Goal: Task Accomplishment & Management: Manage account settings

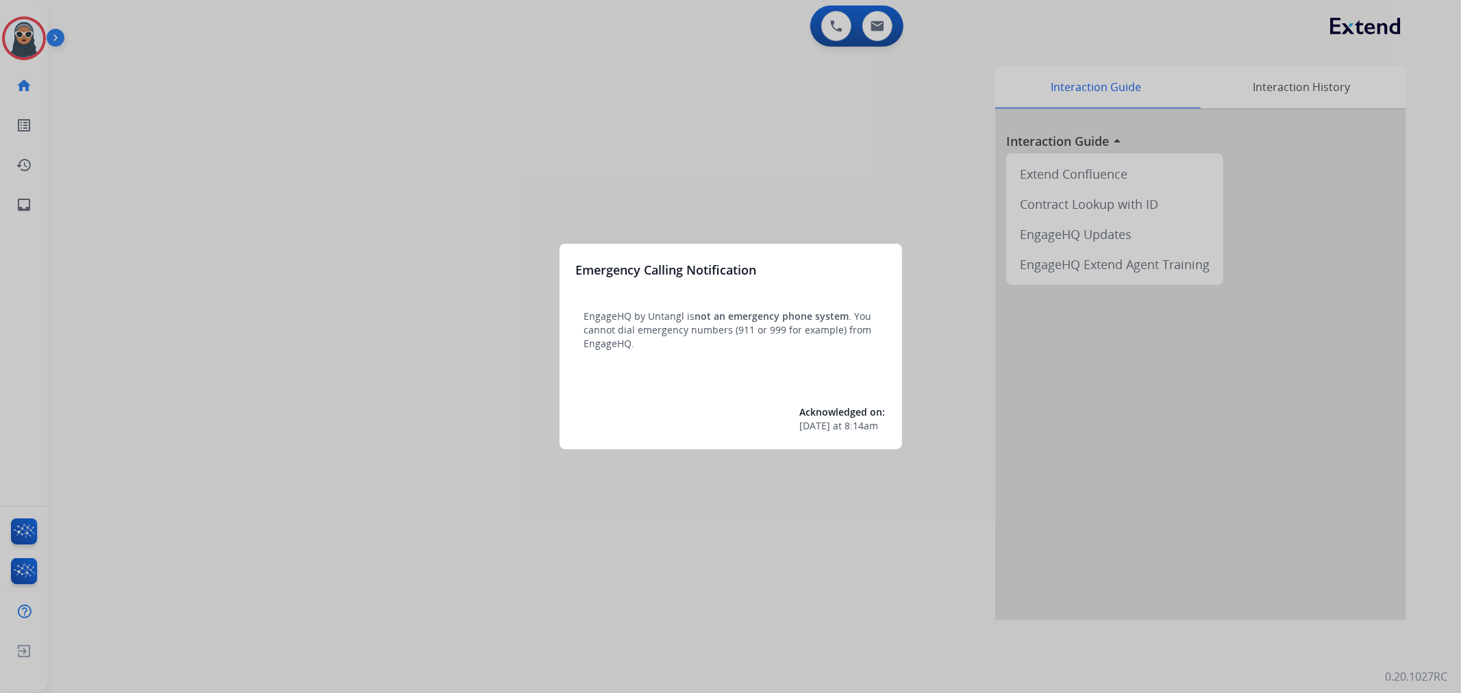
click at [264, 216] on div at bounding box center [730, 346] width 1461 height 693
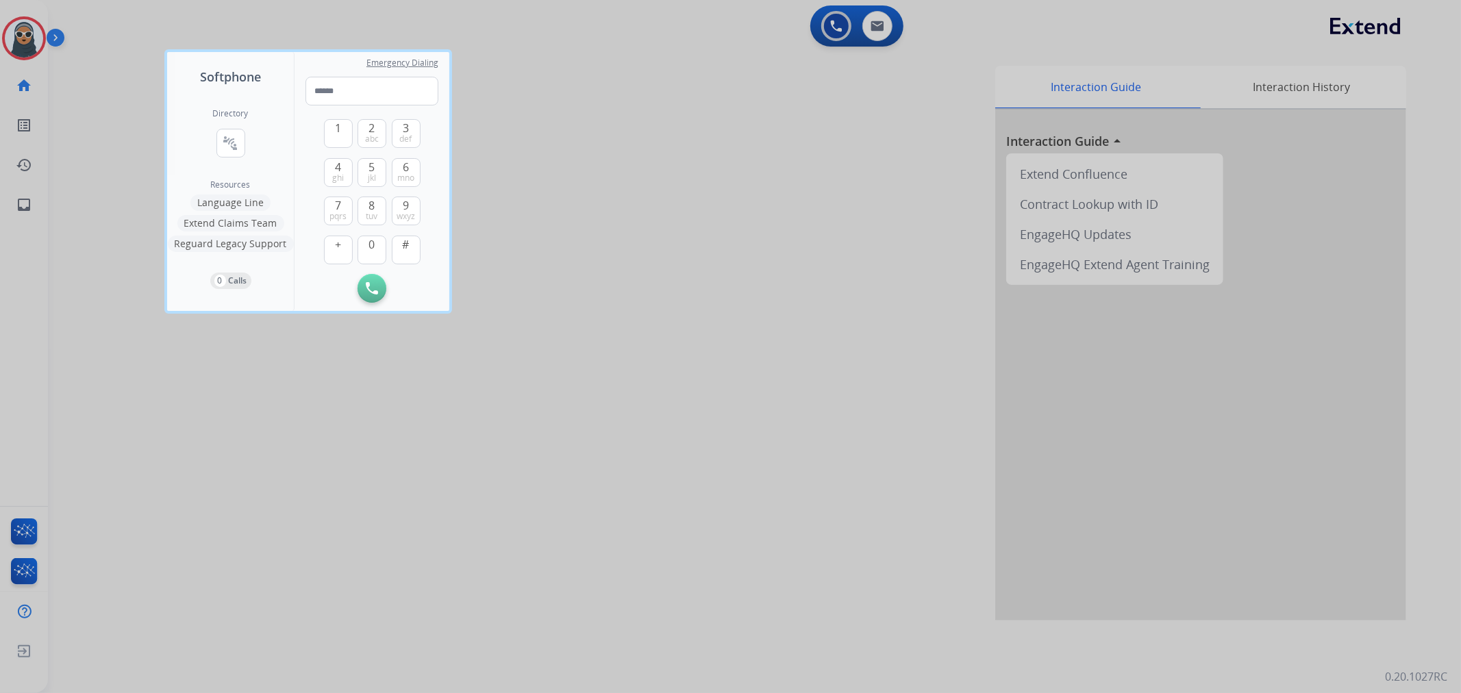
click at [14, 45] on div at bounding box center [730, 346] width 1461 height 693
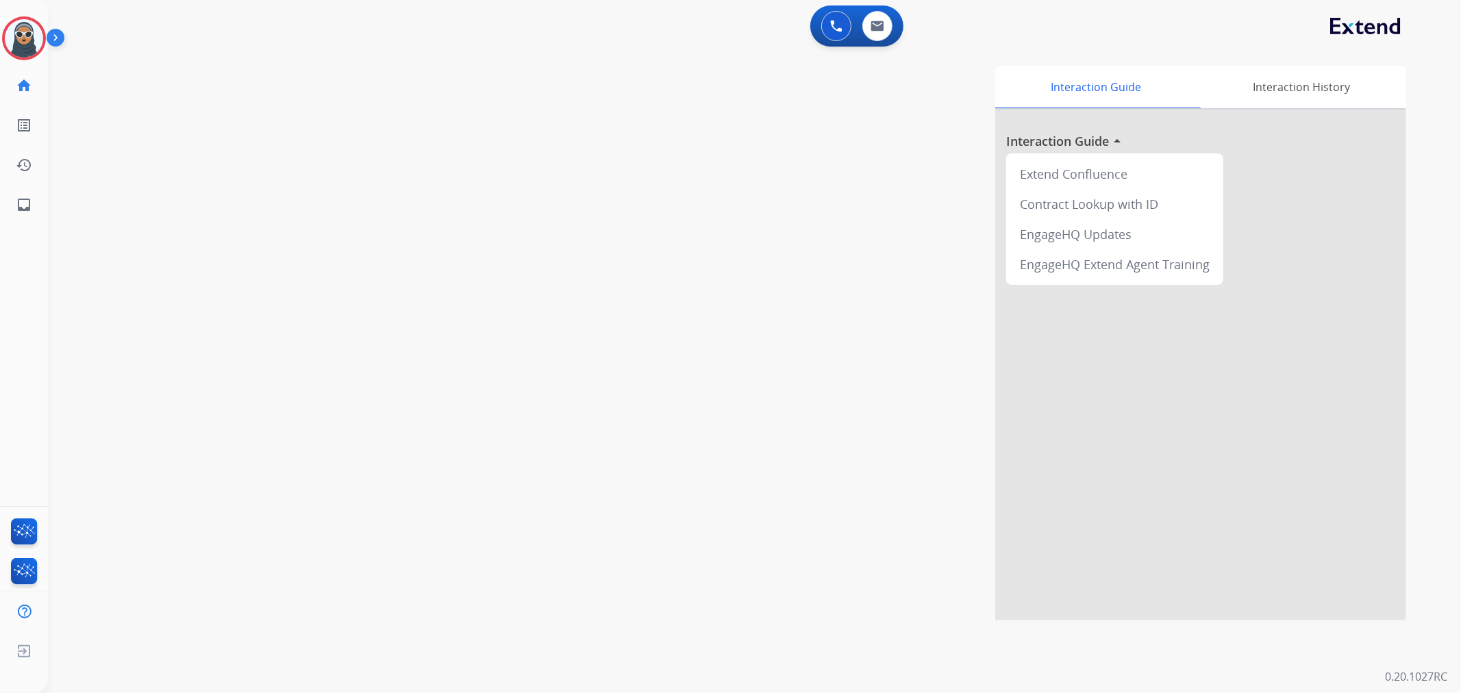
click at [14, 45] on img at bounding box center [24, 38] width 38 height 38
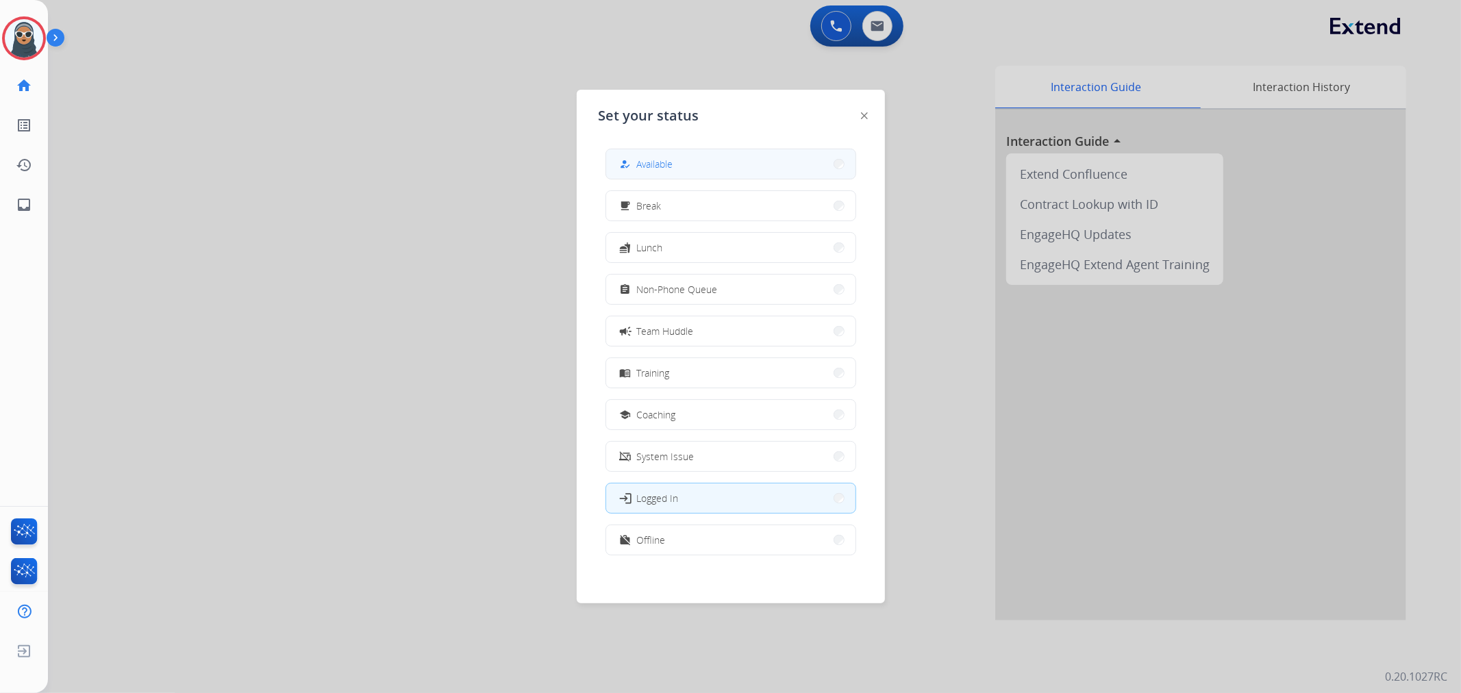
click at [669, 166] on span "Available" at bounding box center [655, 164] width 36 height 14
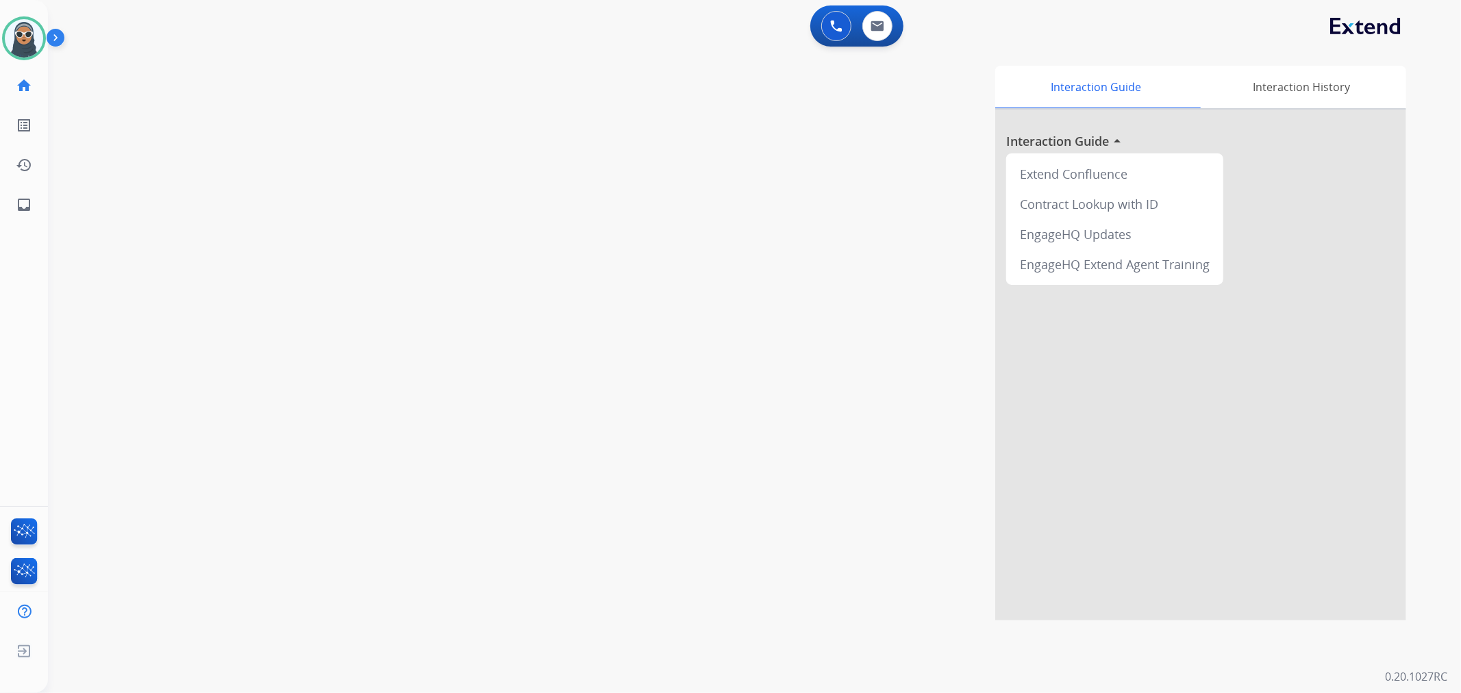
click at [112, 114] on div "swap_horiz Break voice bridge close_fullscreen Connect 3-Way Call merge_type Se…" at bounding box center [738, 334] width 1380 height 571
click at [16, 49] on img at bounding box center [24, 38] width 38 height 38
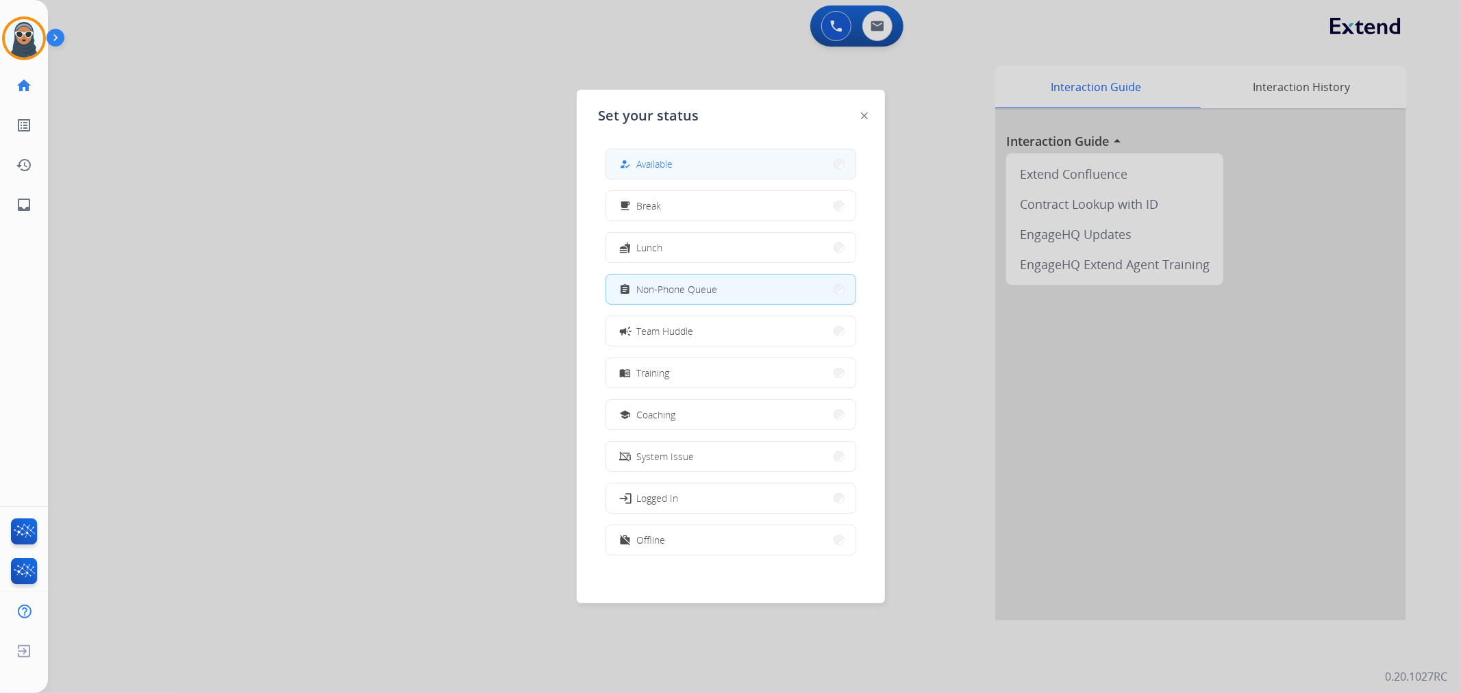
click at [754, 153] on button "how_to_reg Available" at bounding box center [730, 163] width 249 height 29
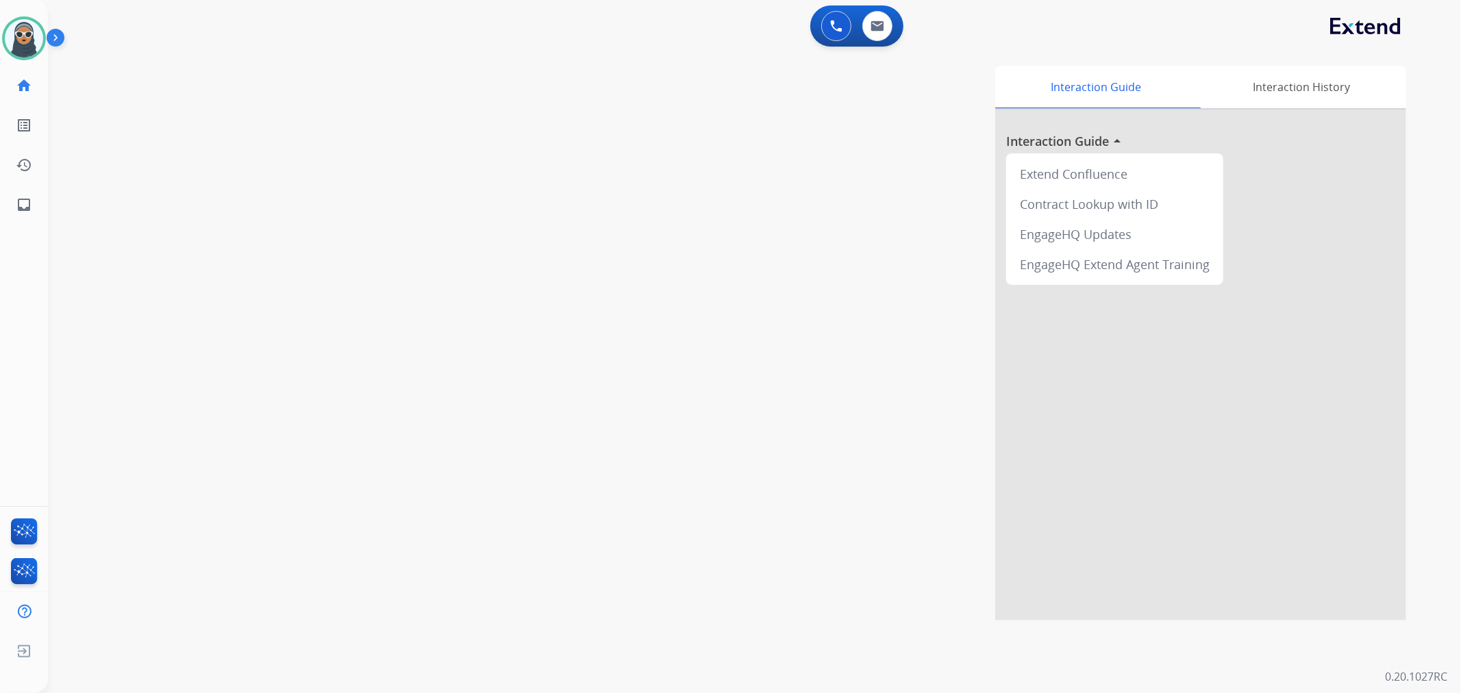
click at [387, 217] on div "swap_horiz Break voice bridge close_fullscreen Connect 3-Way Call merge_type Se…" at bounding box center [738, 334] width 1380 height 571
click at [889, 24] on button at bounding box center [878, 26] width 30 height 30
select select "**********"
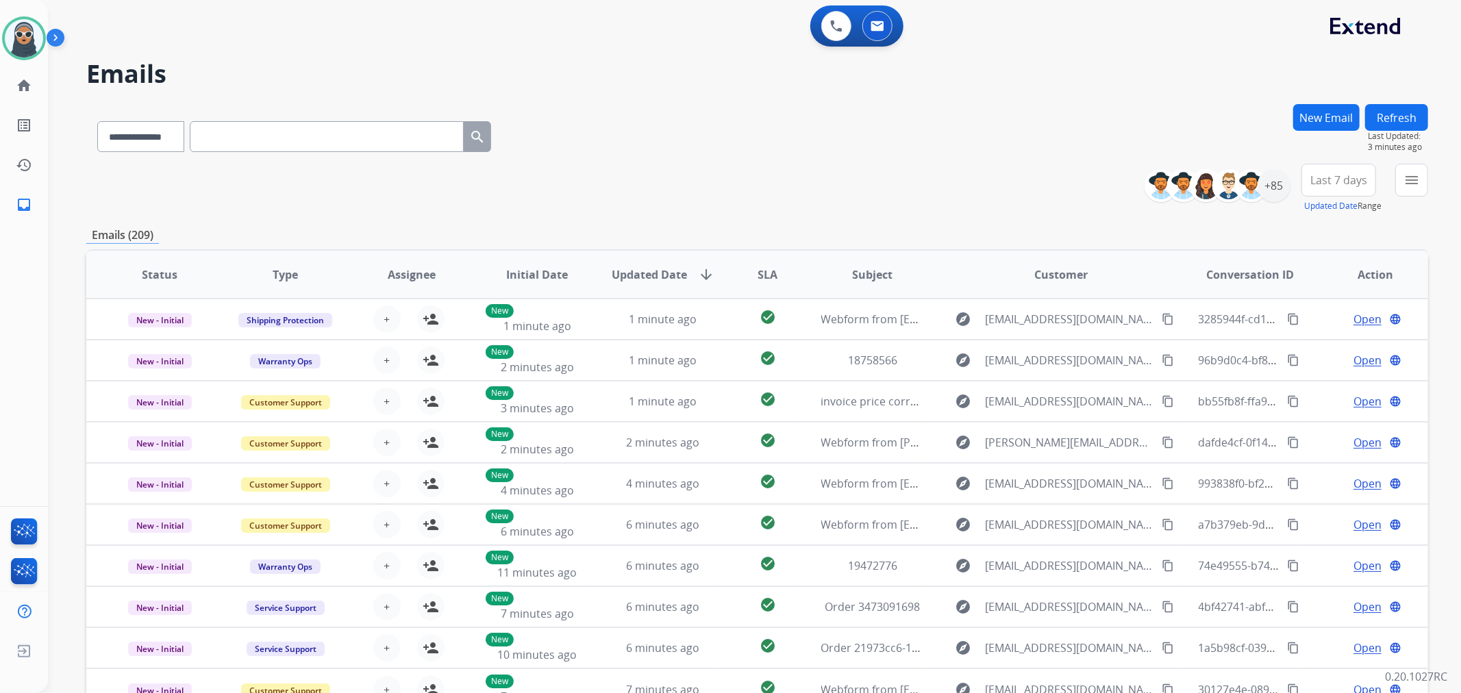
click at [380, 223] on div "**********" at bounding box center [757, 441] width 1342 height 675
click at [1414, 178] on mat-icon "menu" at bounding box center [1412, 180] width 16 height 16
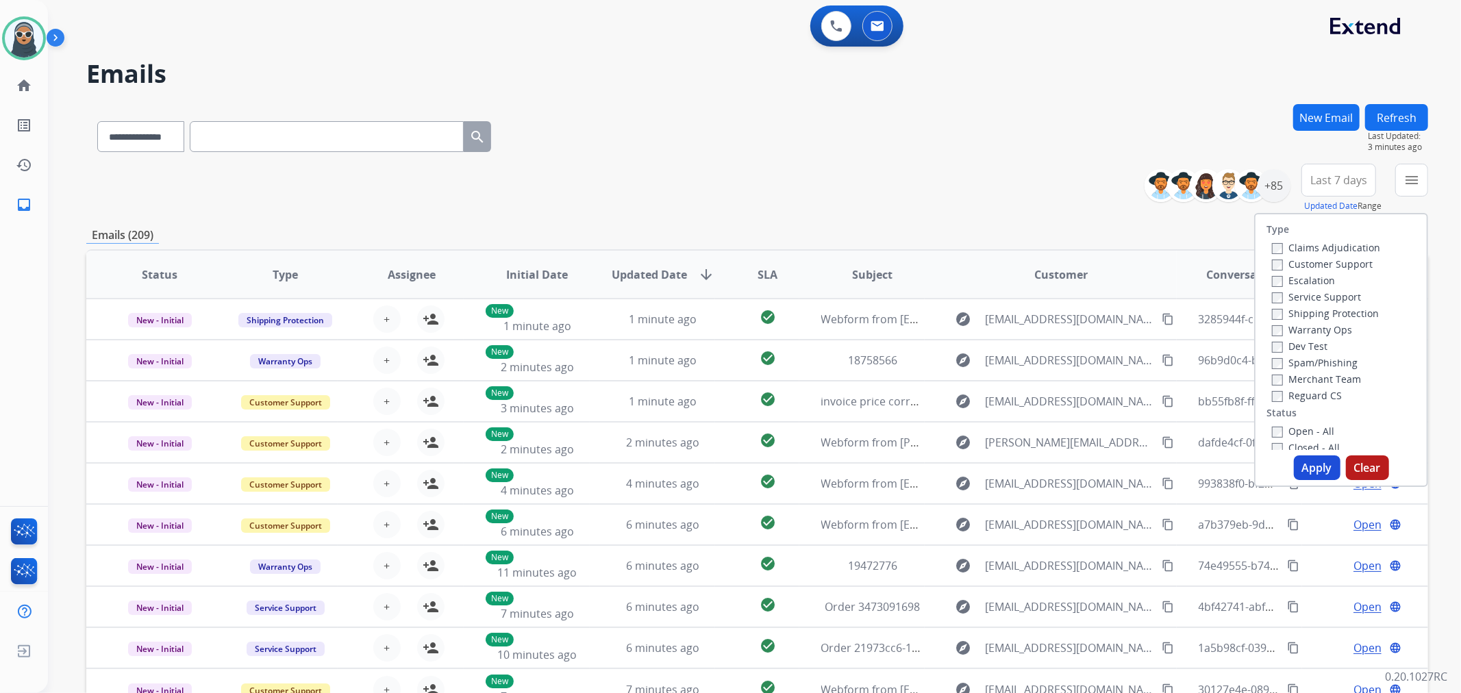
click at [1293, 258] on label "Customer Support" at bounding box center [1322, 264] width 101 height 13
click at [1328, 313] on label "Shipping Protection" at bounding box center [1325, 313] width 107 height 13
click at [1321, 395] on label "Reguard CS" at bounding box center [1307, 395] width 70 height 13
click at [1303, 434] on label "Open - All" at bounding box center [1303, 431] width 62 height 13
click at [1313, 473] on button "Apply" at bounding box center [1317, 468] width 47 height 25
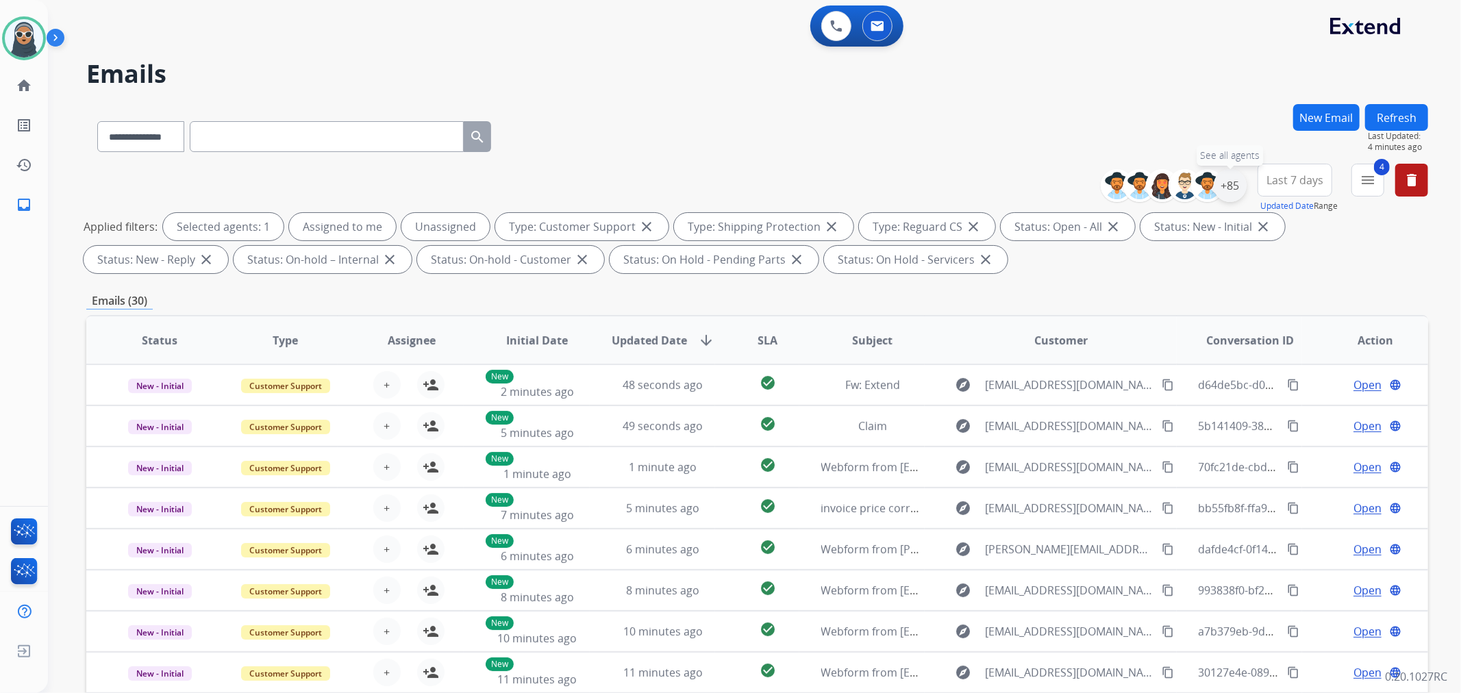
click at [1228, 186] on div "+85" at bounding box center [1230, 185] width 33 height 33
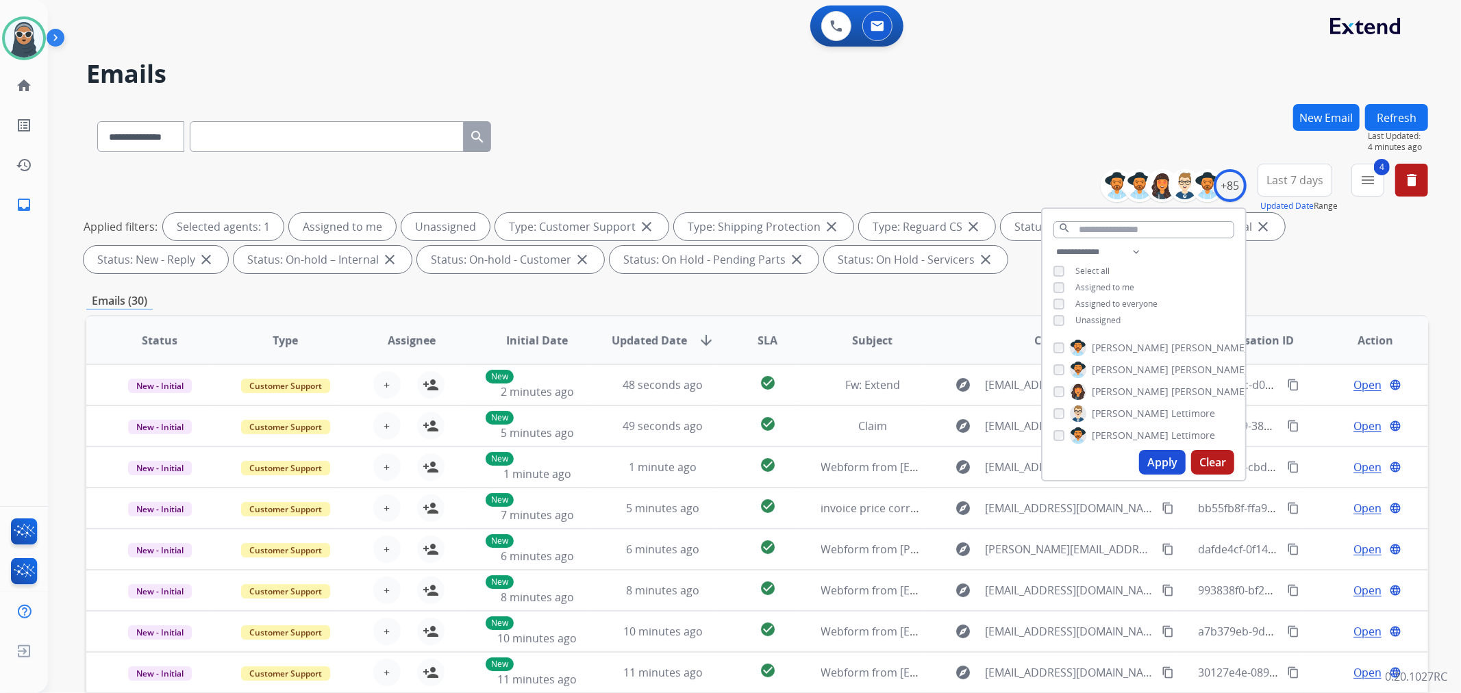
click at [1067, 327] on div "**********" at bounding box center [1144, 288] width 203 height 88
click at [1080, 321] on span "Unassigned" at bounding box center [1098, 320] width 45 height 12
click at [1083, 314] on span "Unassigned" at bounding box center [1098, 320] width 45 height 12
click at [1096, 290] on span "Assigned to me" at bounding box center [1105, 288] width 59 height 12
click at [1161, 457] on button "Apply" at bounding box center [1162, 462] width 47 height 25
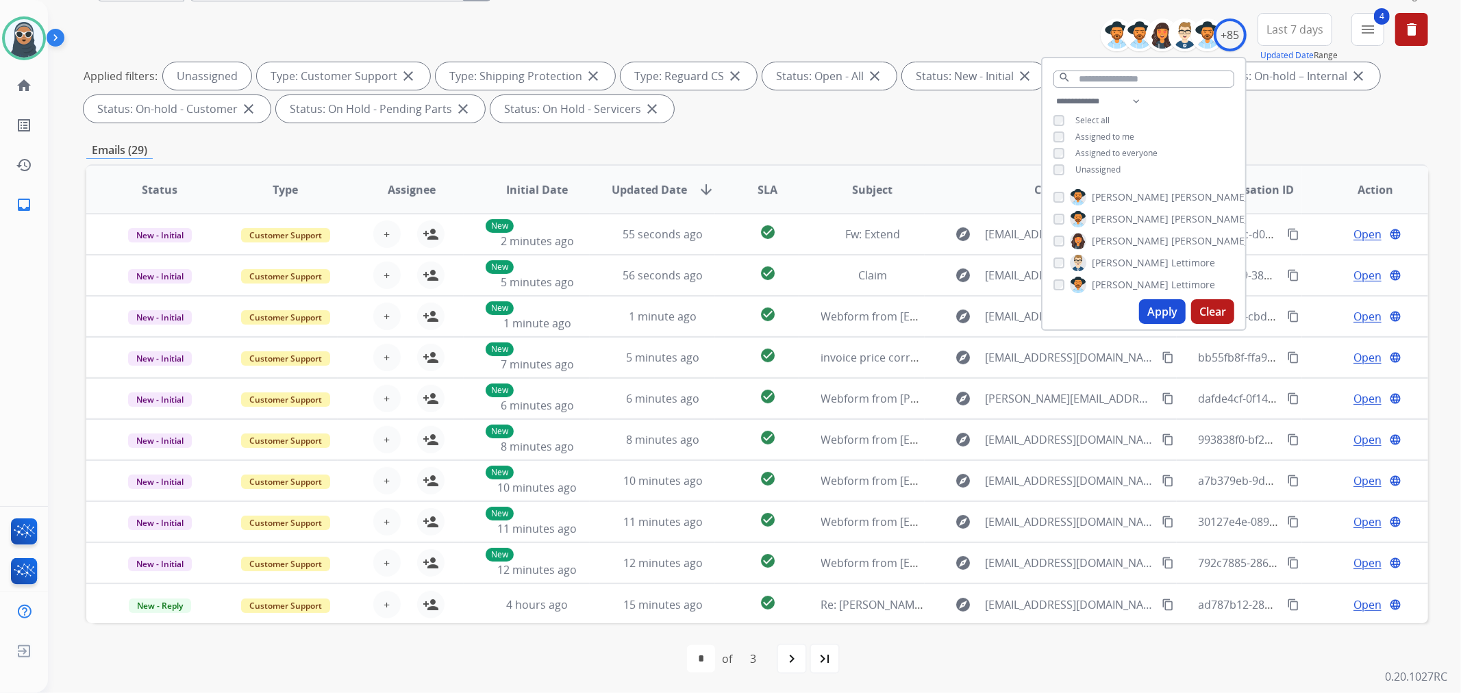
scroll to position [152, 0]
click at [820, 667] on div "last_page" at bounding box center [825, 658] width 30 height 30
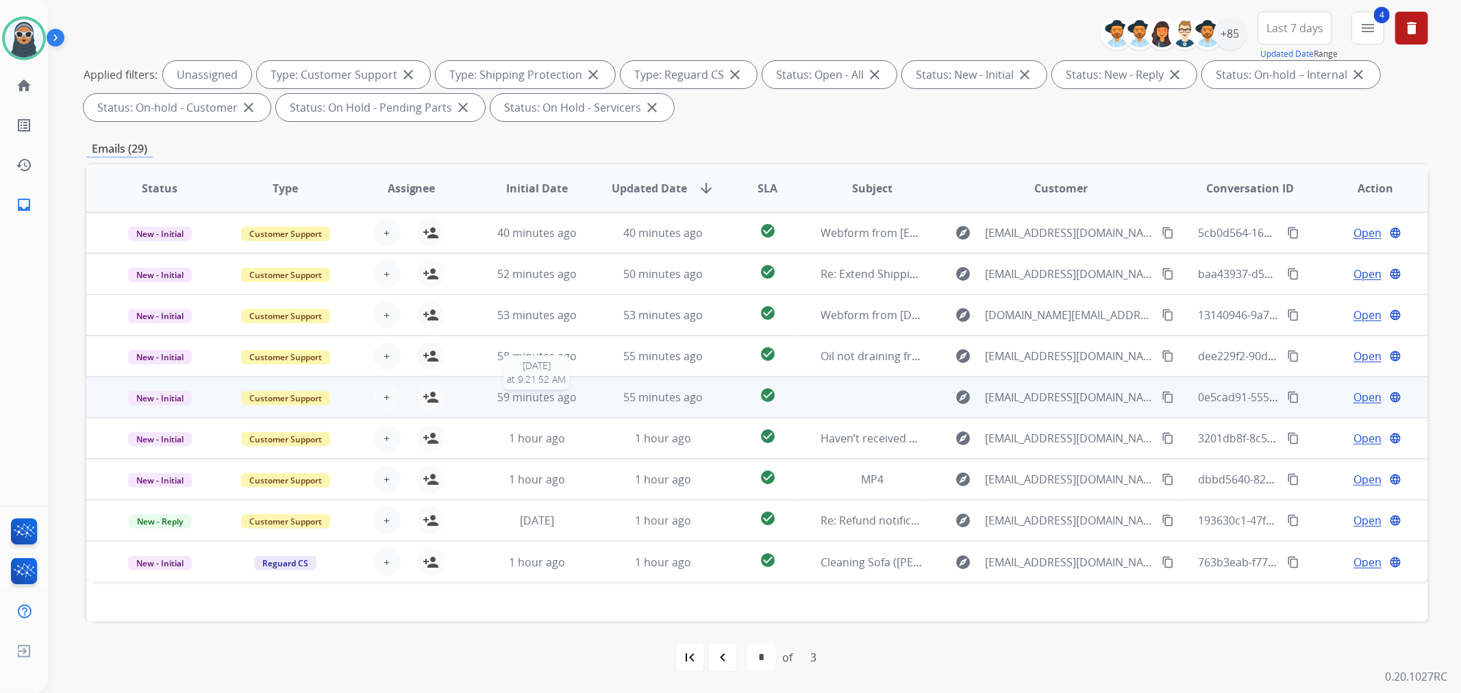
click at [540, 399] on span "59 minutes ago" at bounding box center [536, 397] width 79 height 15
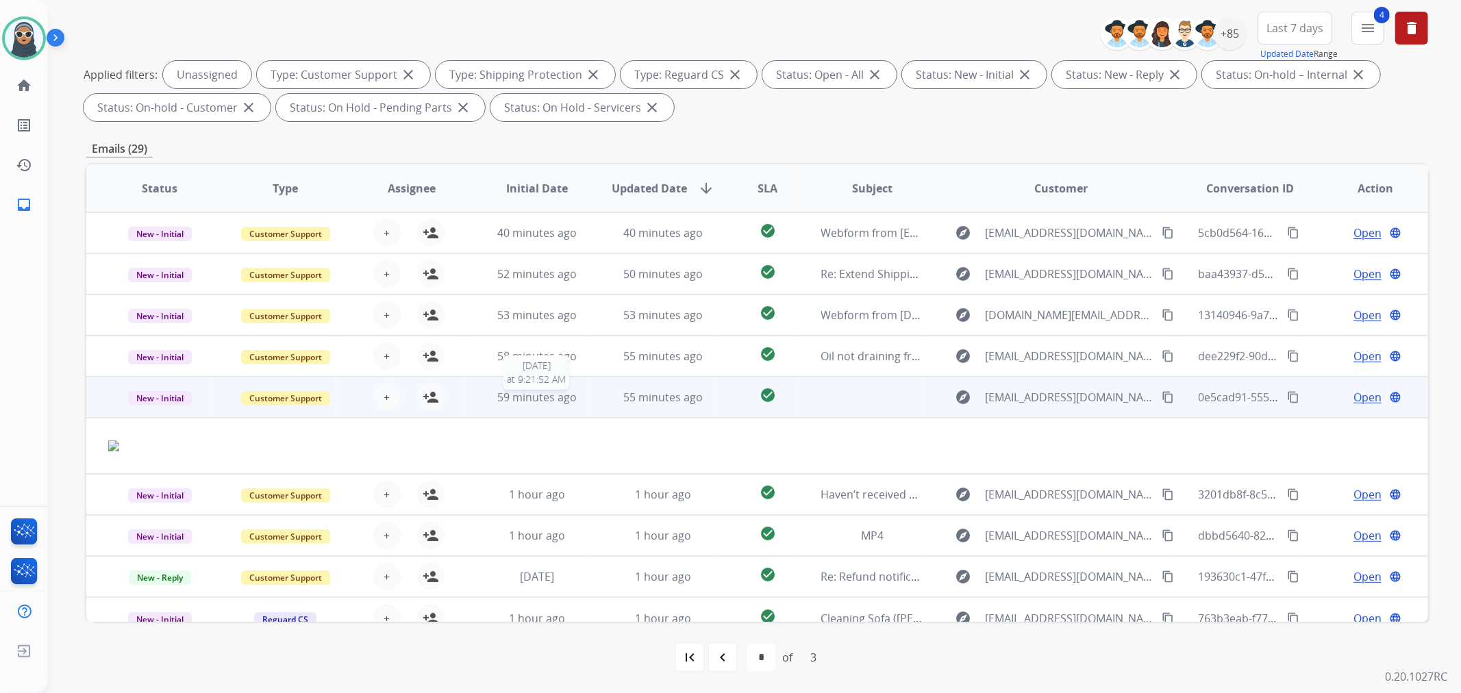
scroll to position [15, 0]
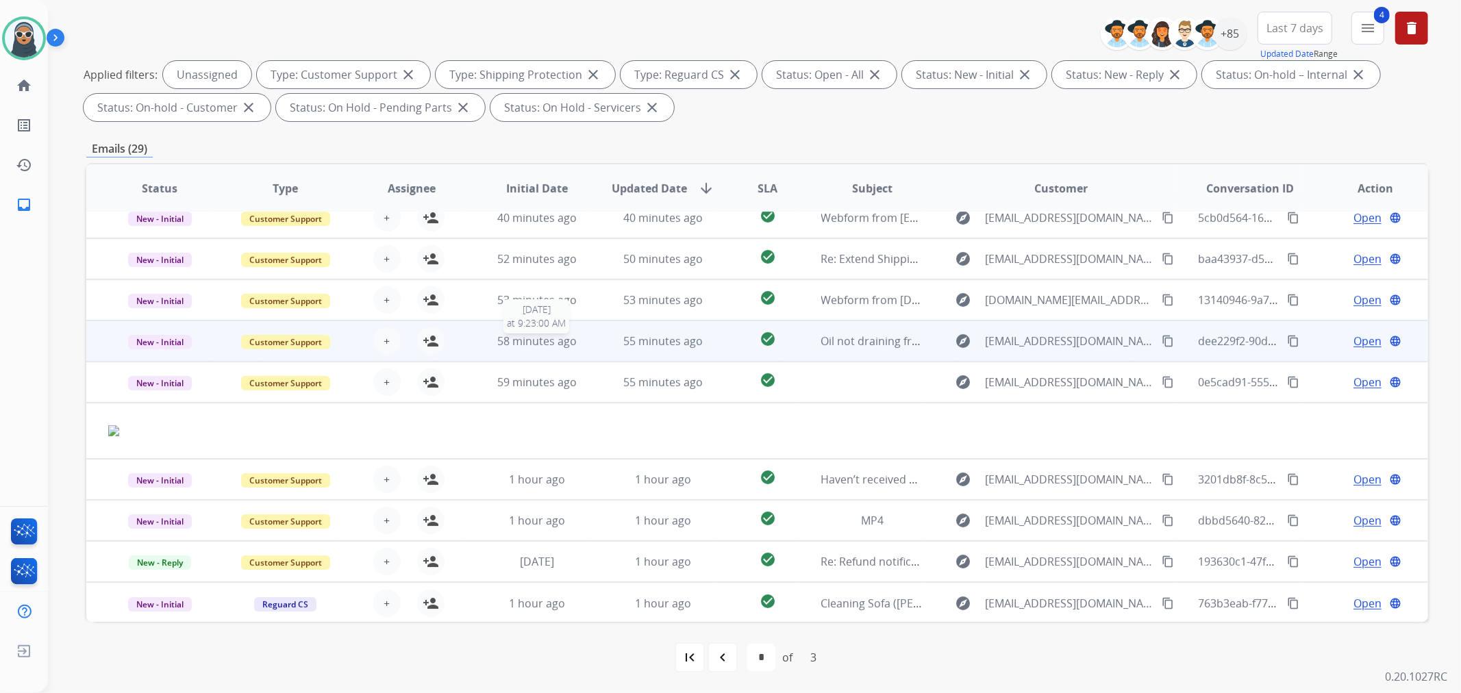
click at [555, 344] on span "58 minutes ago" at bounding box center [536, 341] width 79 height 15
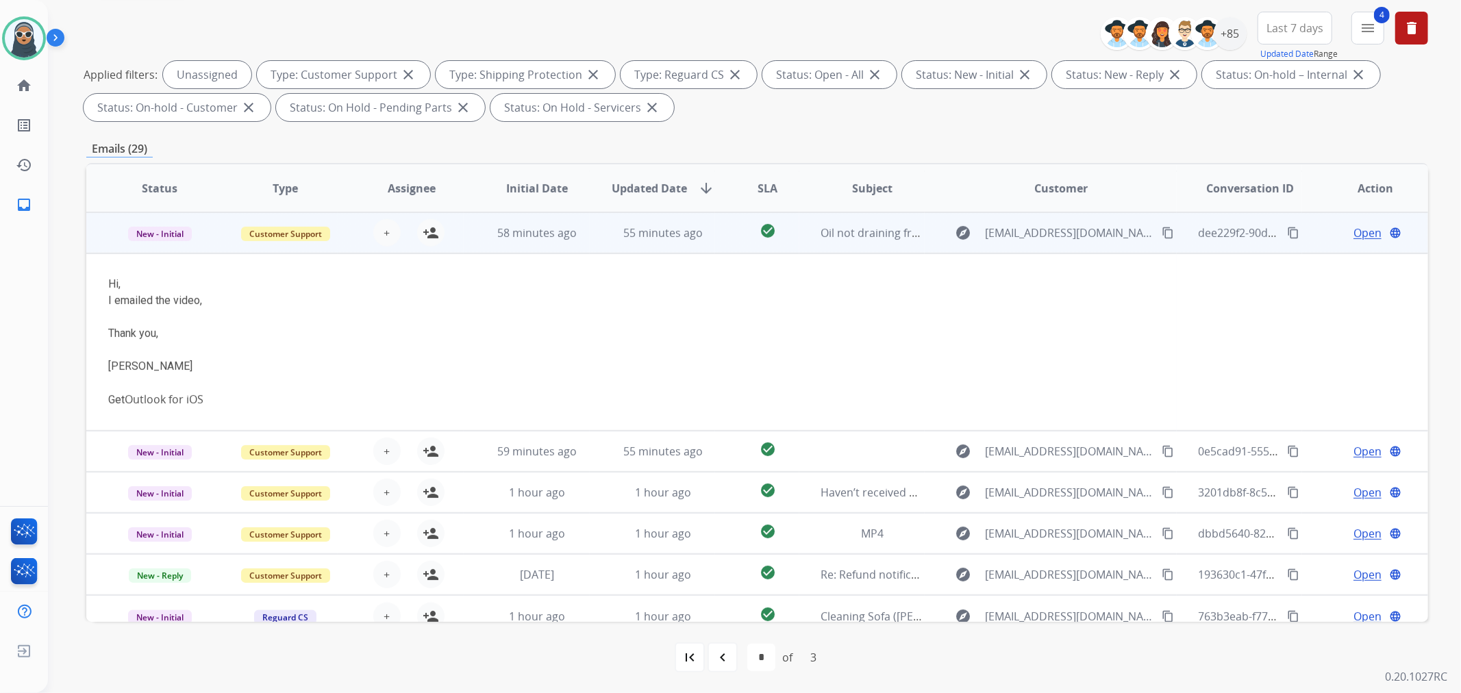
scroll to position [0, 0]
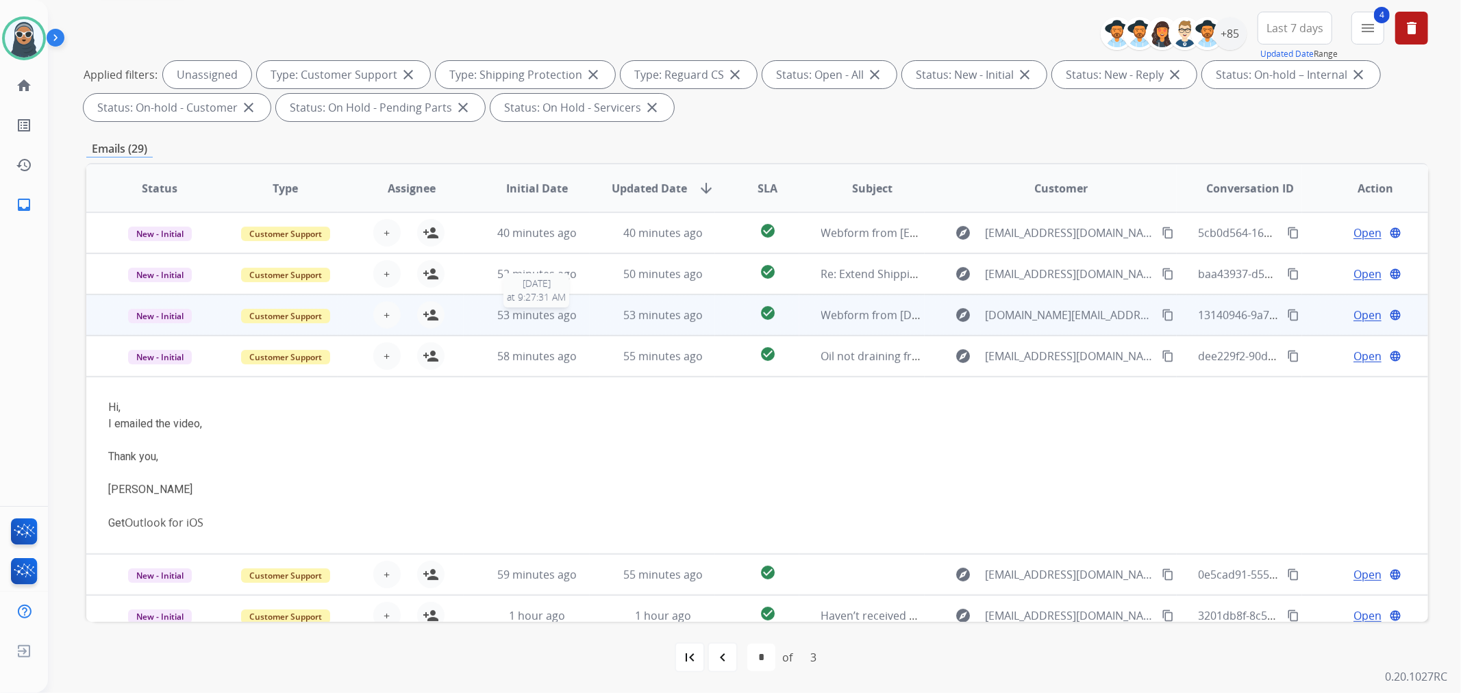
click at [559, 319] on span "53 minutes ago" at bounding box center [536, 315] width 79 height 15
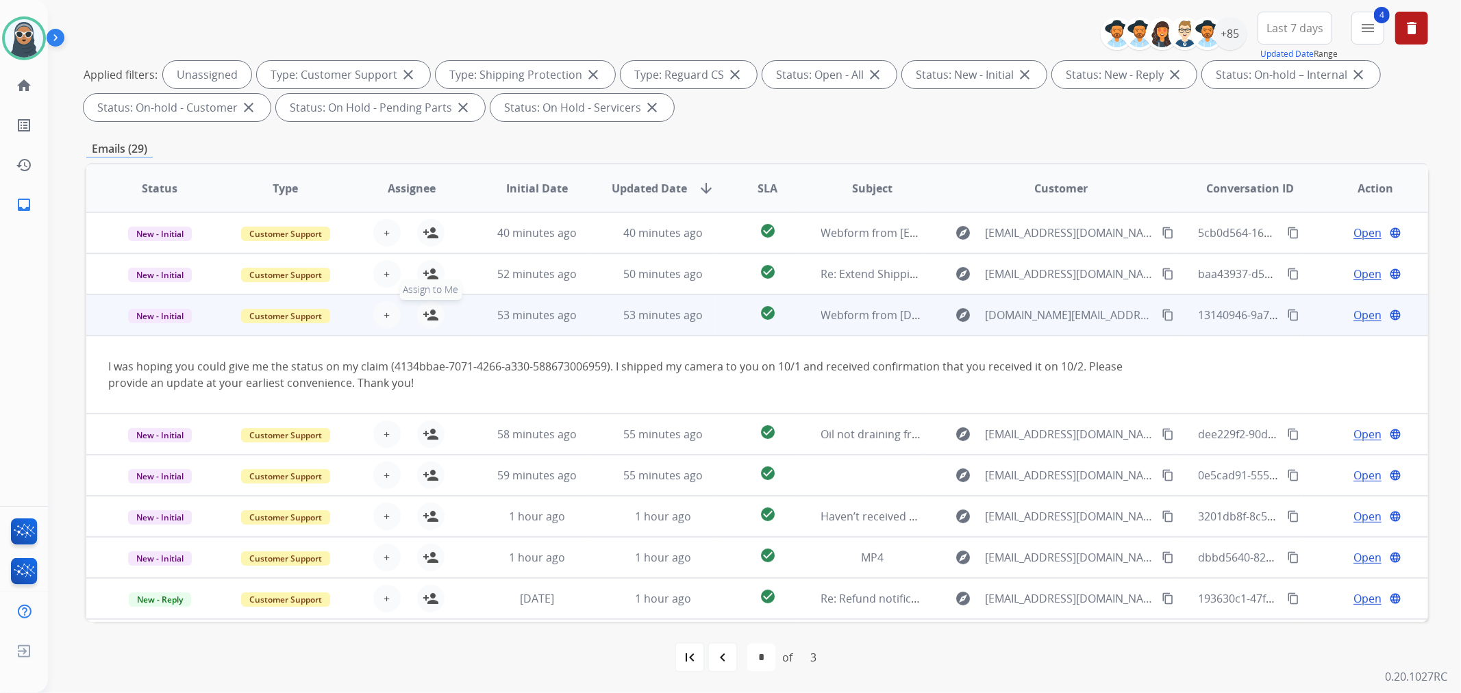
click at [423, 317] on mat-icon "person_add" at bounding box center [431, 315] width 16 height 16
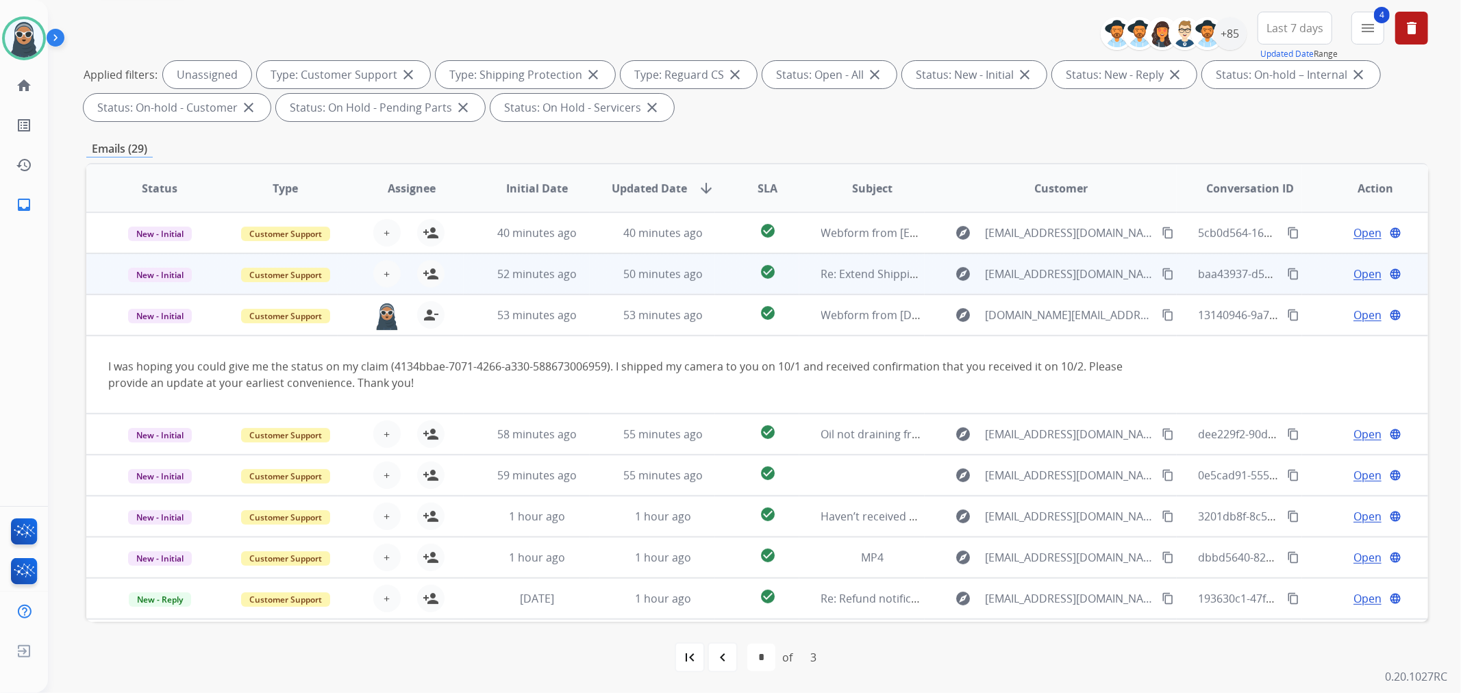
click at [635, 267] on span "50 minutes ago" at bounding box center [662, 273] width 79 height 15
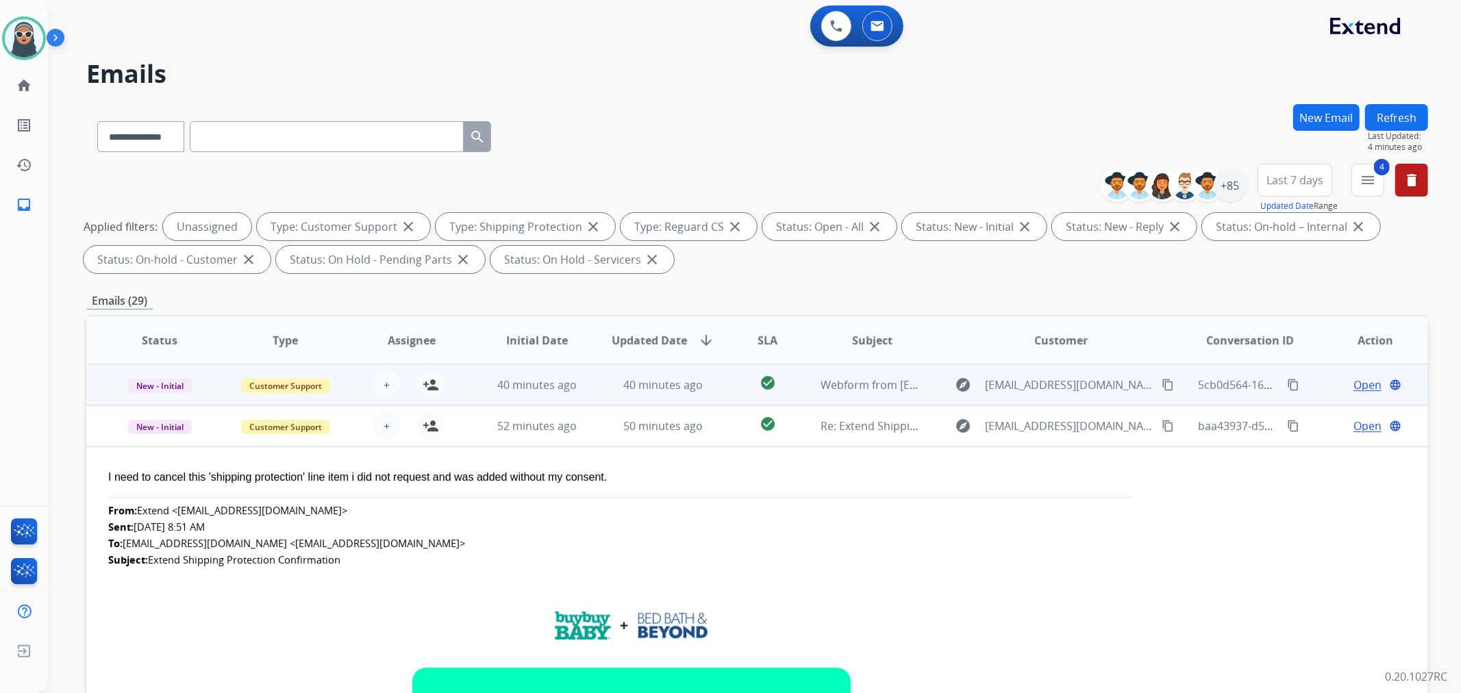
click at [562, 373] on td "40 minutes ago" at bounding box center [527, 384] width 126 height 41
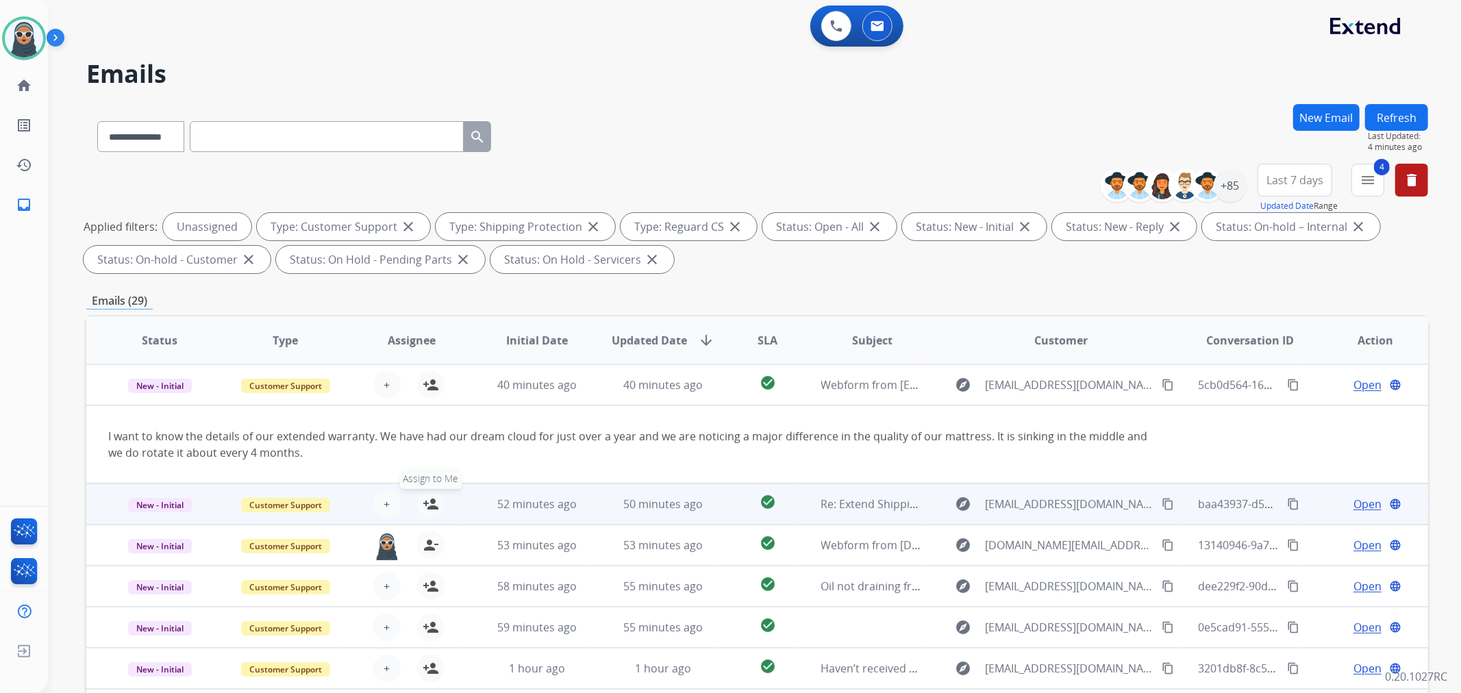
click at [426, 507] on mat-icon "person_add" at bounding box center [431, 504] width 16 height 16
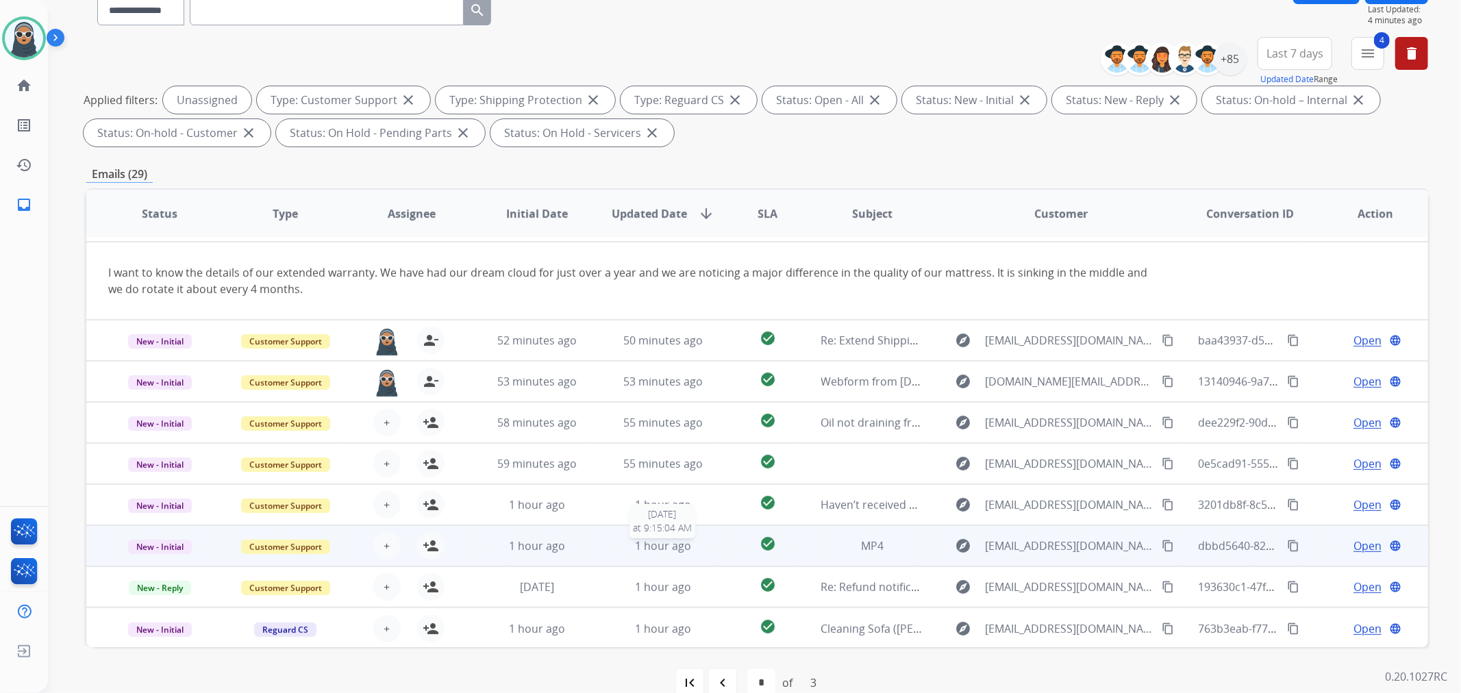
scroll to position [152, 0]
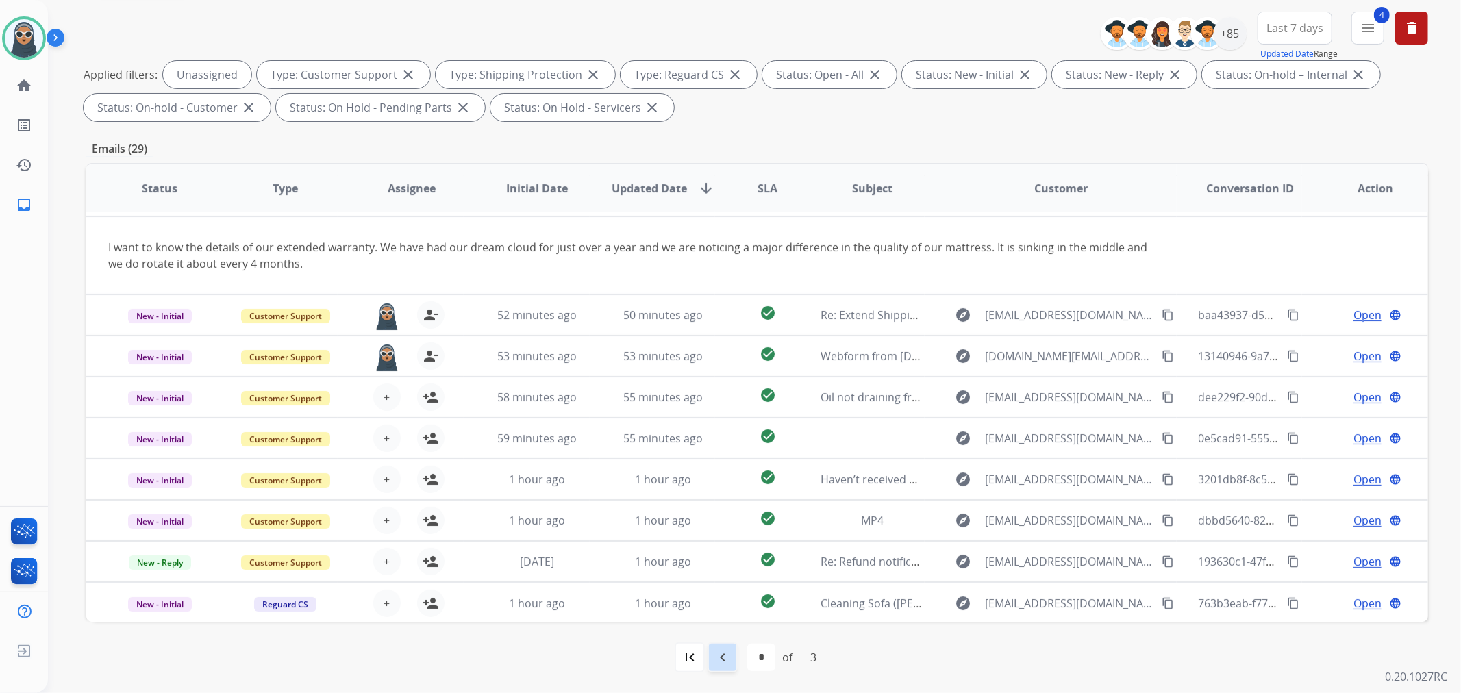
click at [731, 652] on div "navigate_before" at bounding box center [723, 658] width 30 height 30
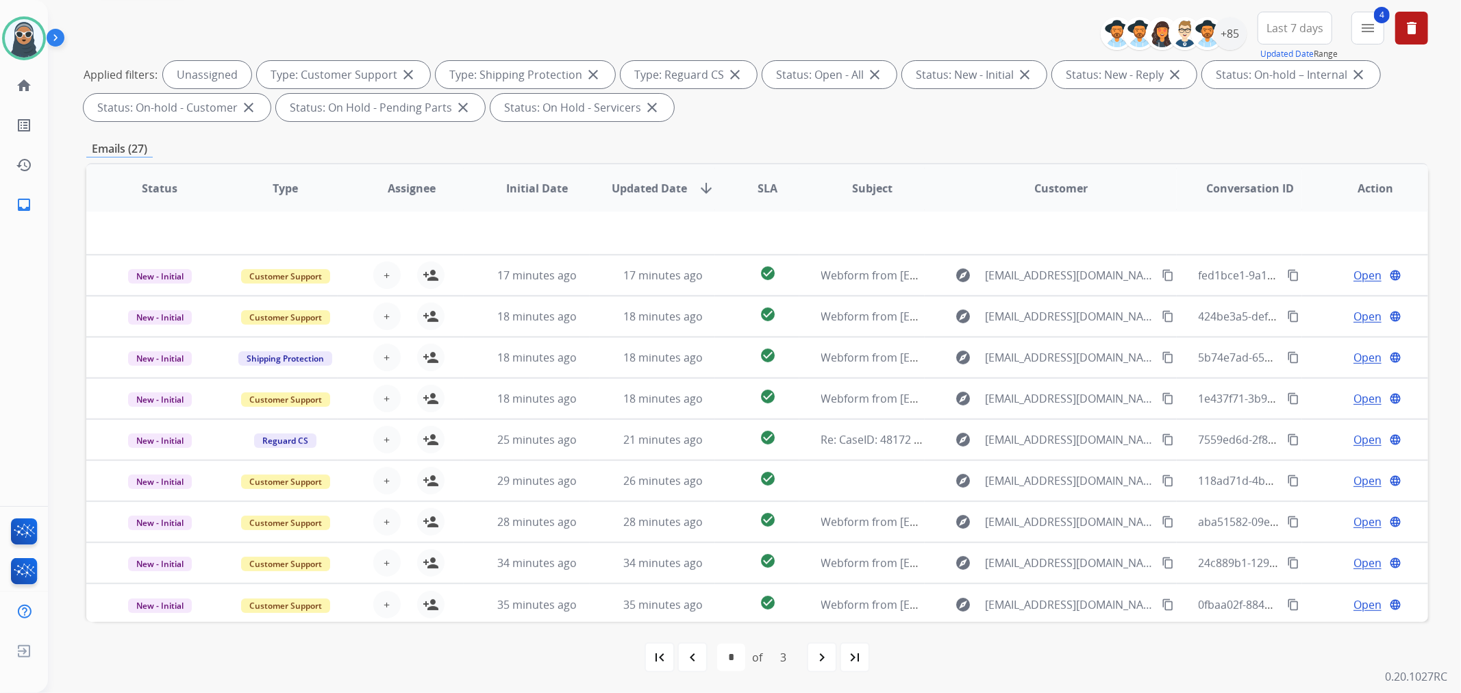
scroll to position [45, 0]
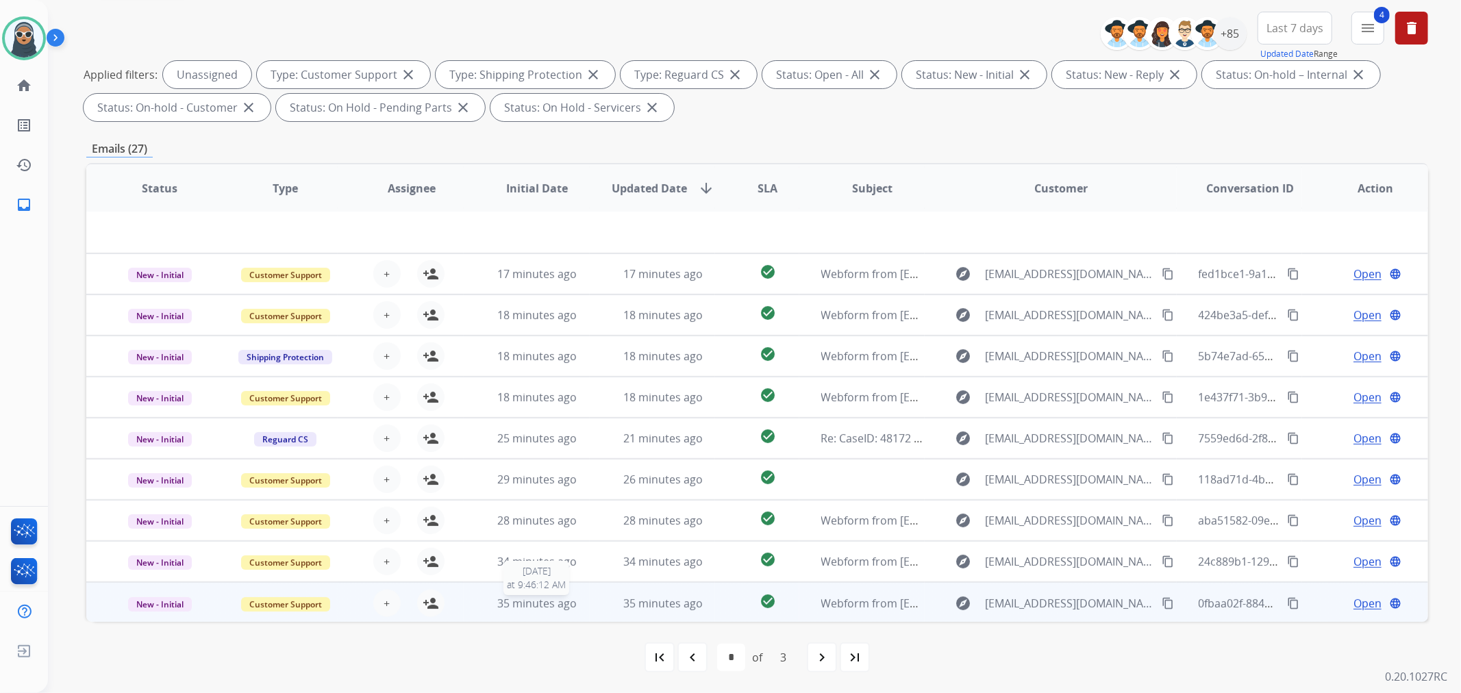
click at [543, 601] on span "35 minutes ago" at bounding box center [536, 603] width 79 height 15
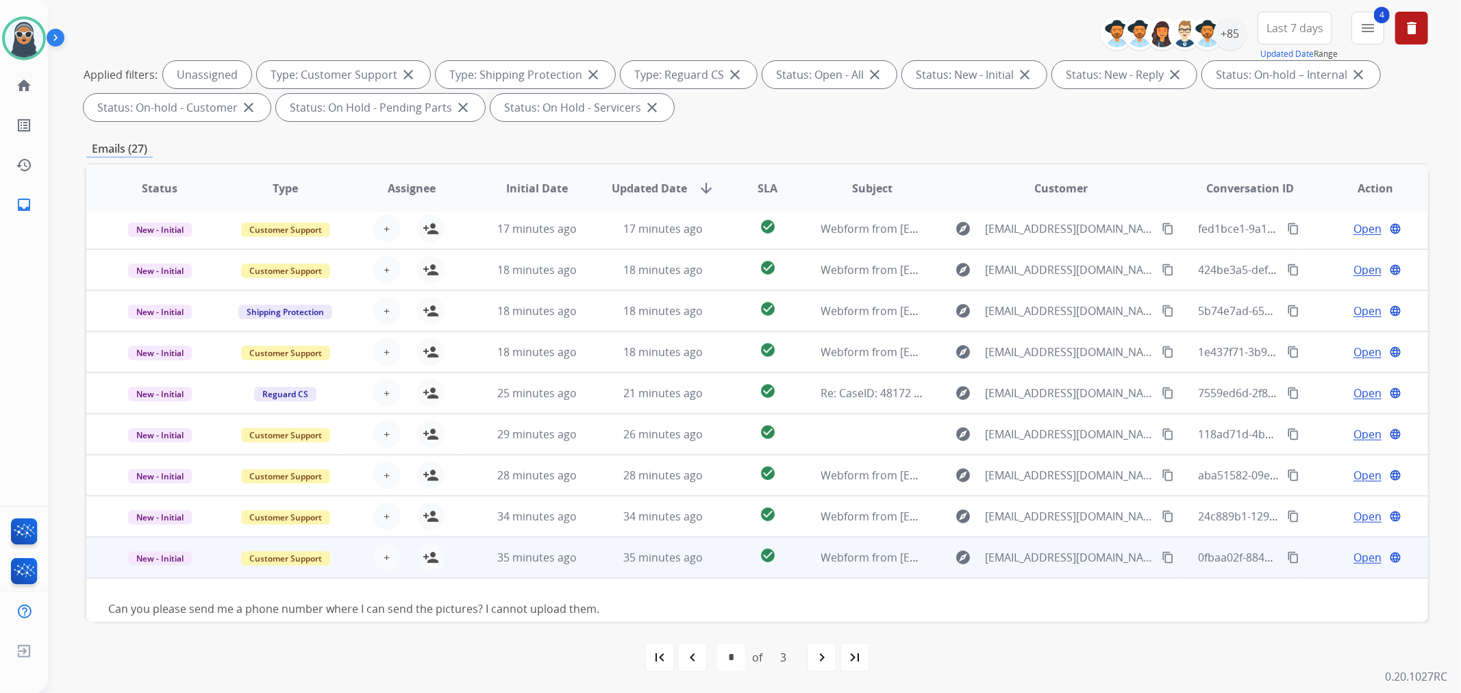
scroll to position [62, 0]
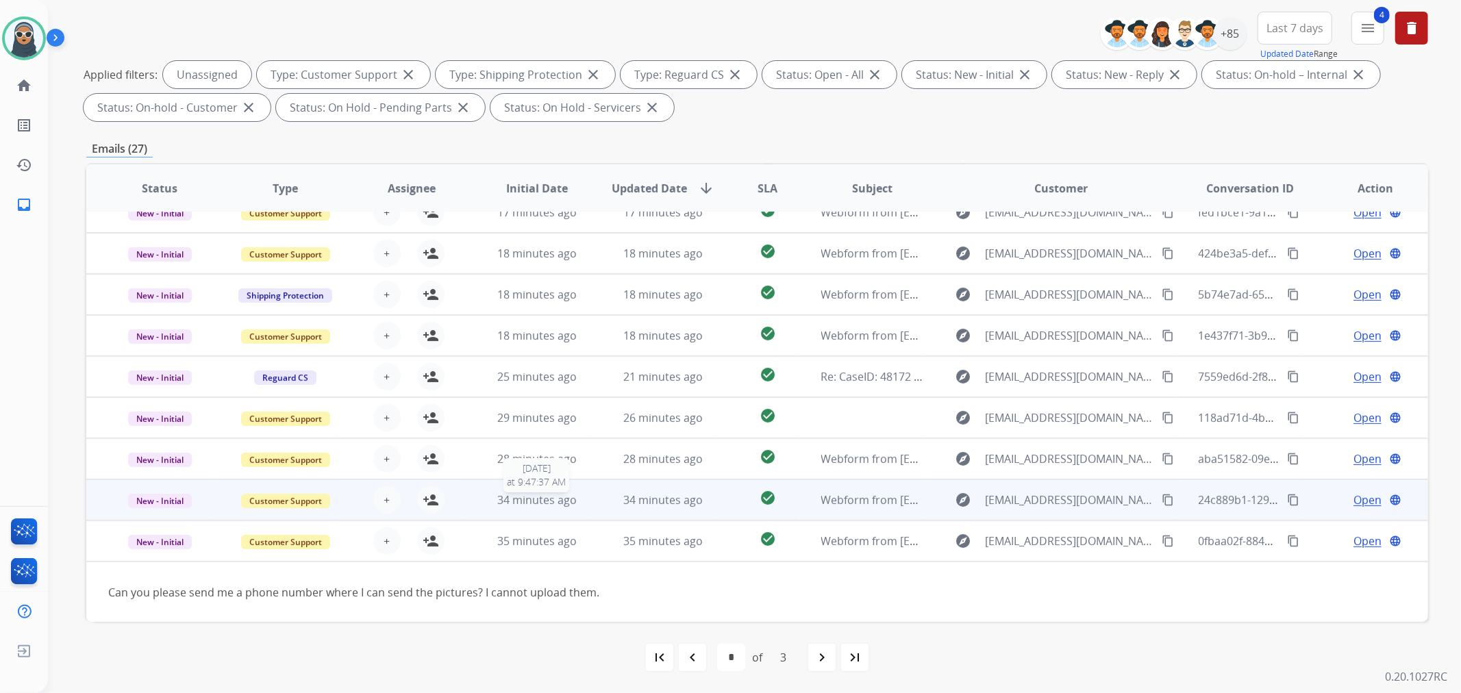
click at [579, 497] on div "34 minutes ago" at bounding box center [537, 500] width 103 height 16
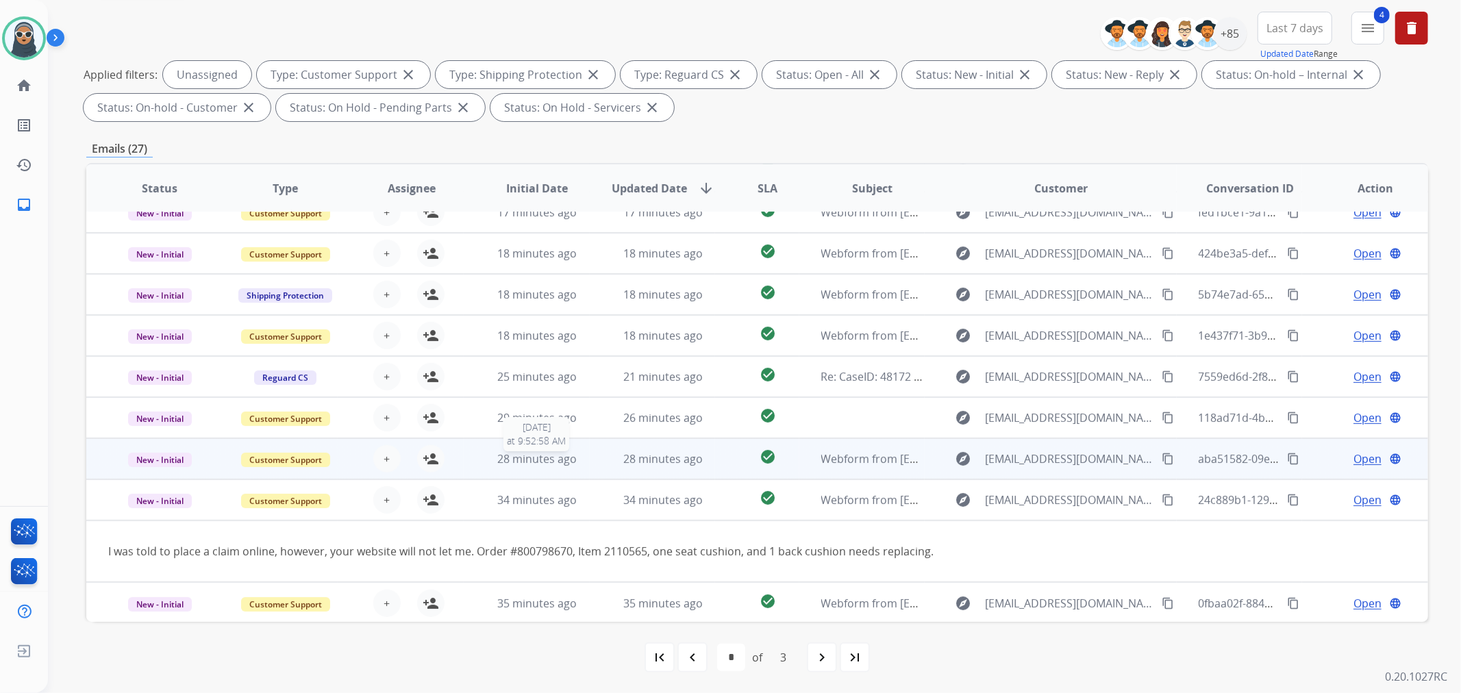
click at [569, 456] on span "28 minutes ago" at bounding box center [536, 458] width 79 height 15
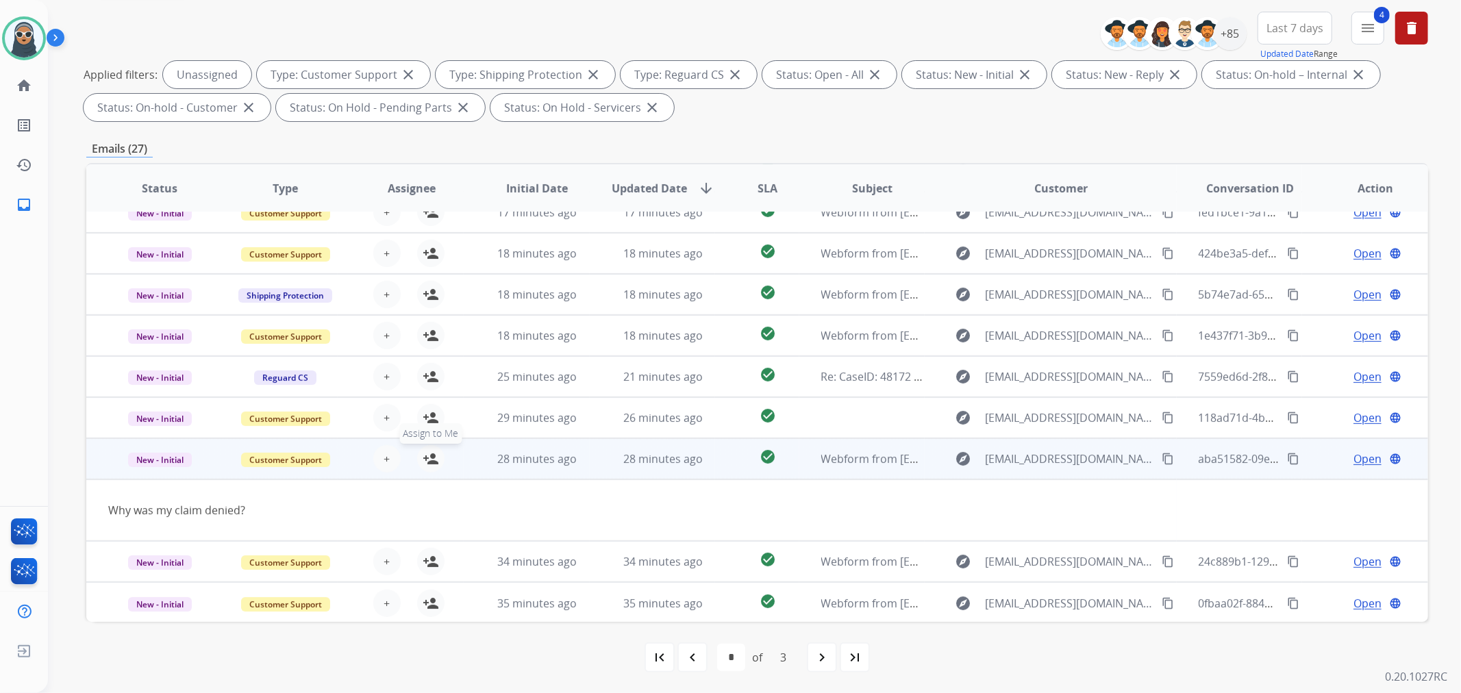
click at [423, 457] on mat-icon "person_add" at bounding box center [431, 459] width 16 height 16
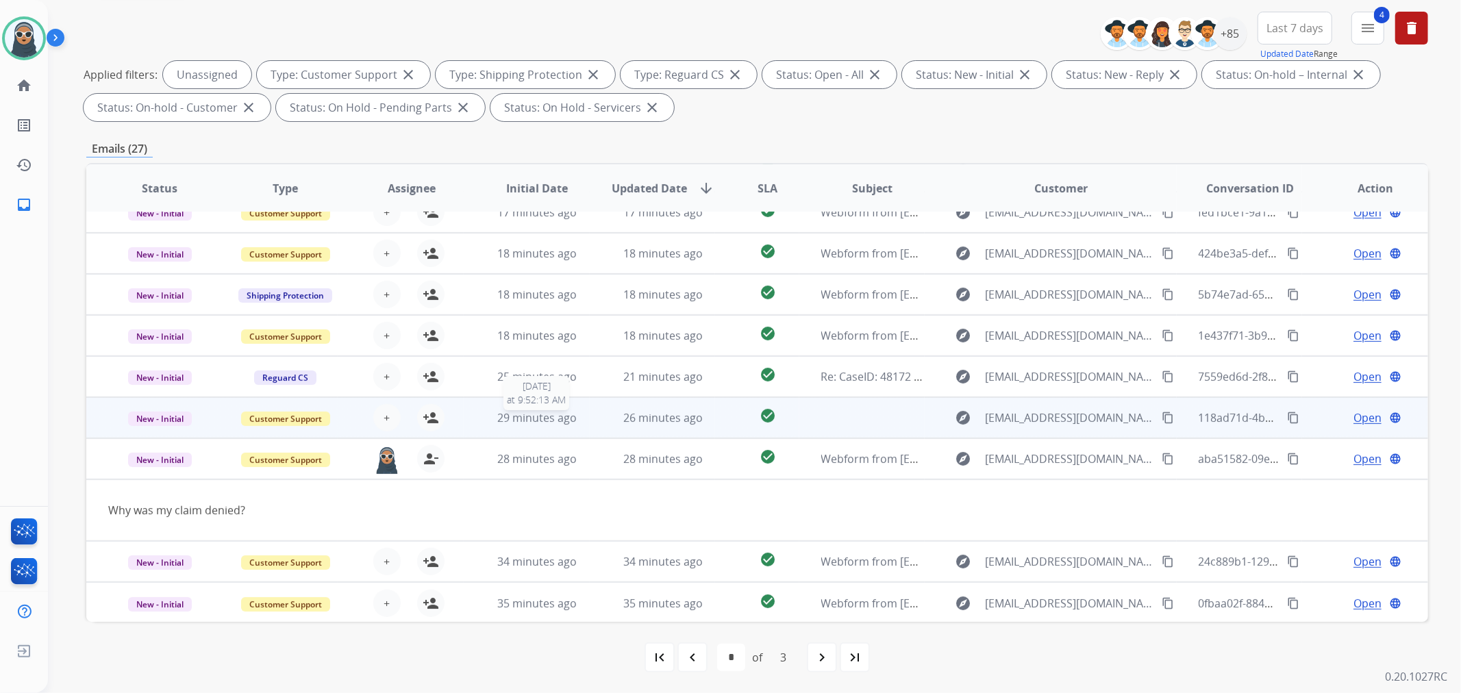
click at [514, 413] on span "29 minutes ago" at bounding box center [536, 417] width 79 height 15
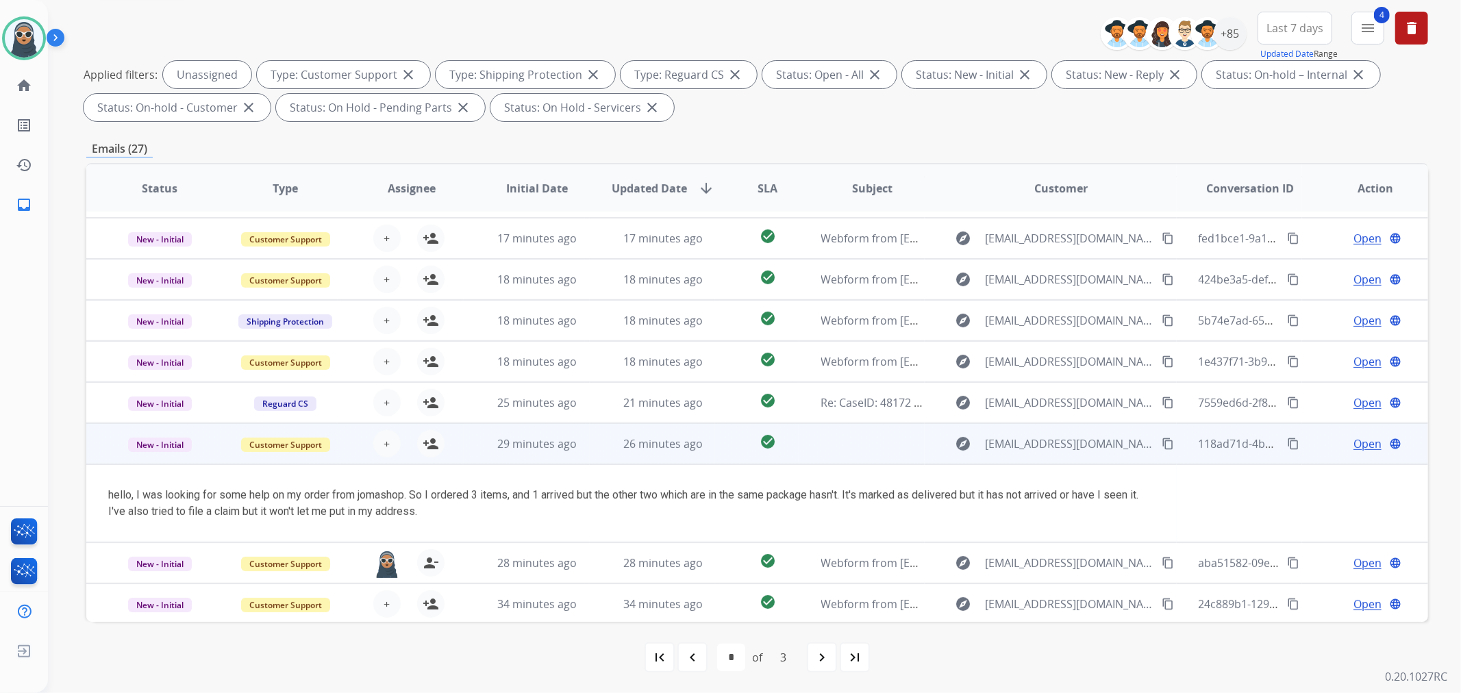
scroll to position [0, 0]
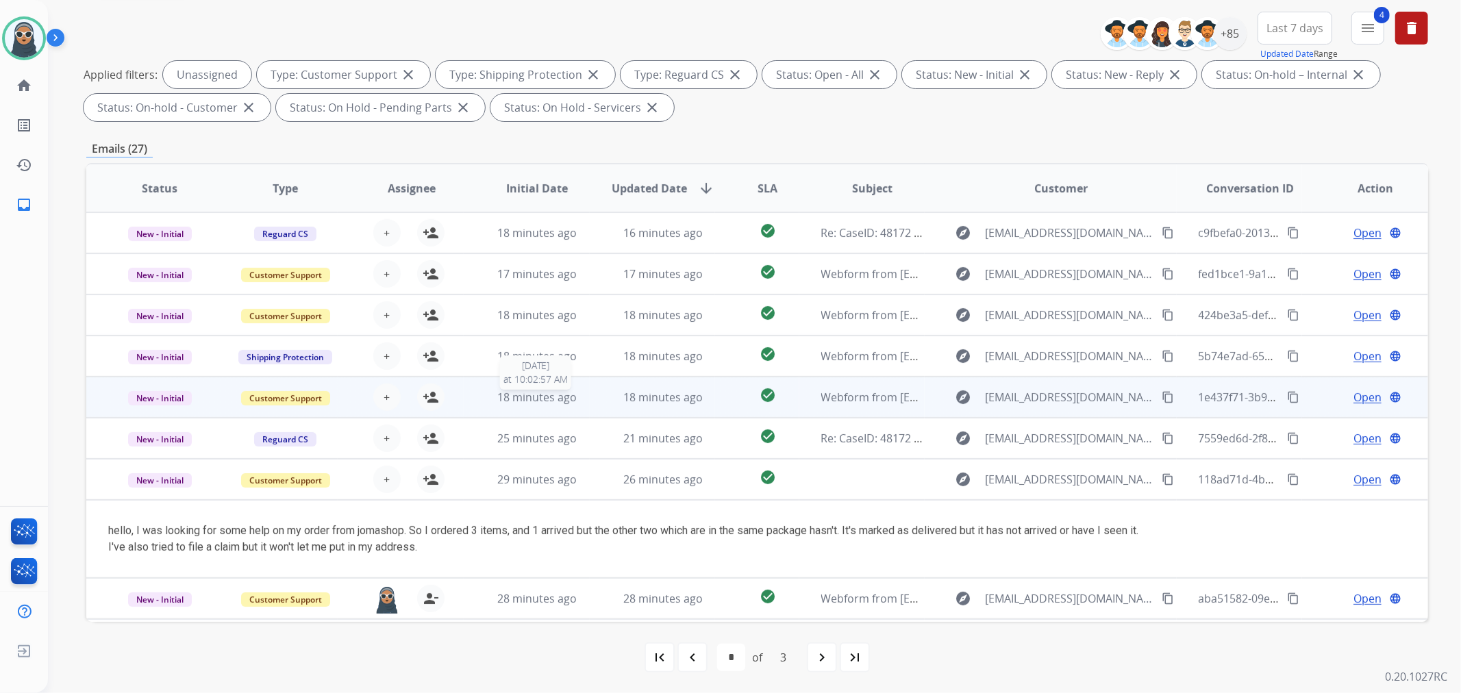
click at [545, 391] on span "18 minutes ago" at bounding box center [536, 397] width 79 height 15
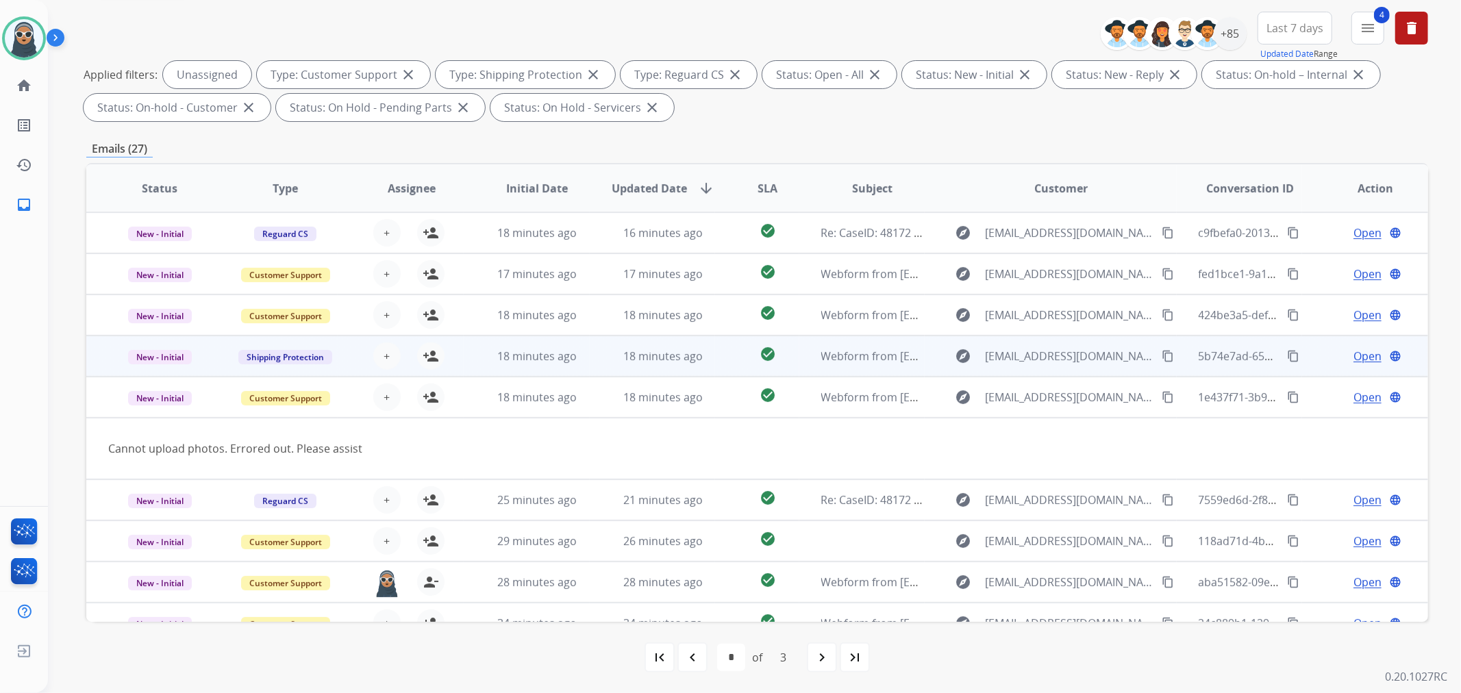
click at [543, 371] on td "18 minutes ago" at bounding box center [527, 356] width 126 height 41
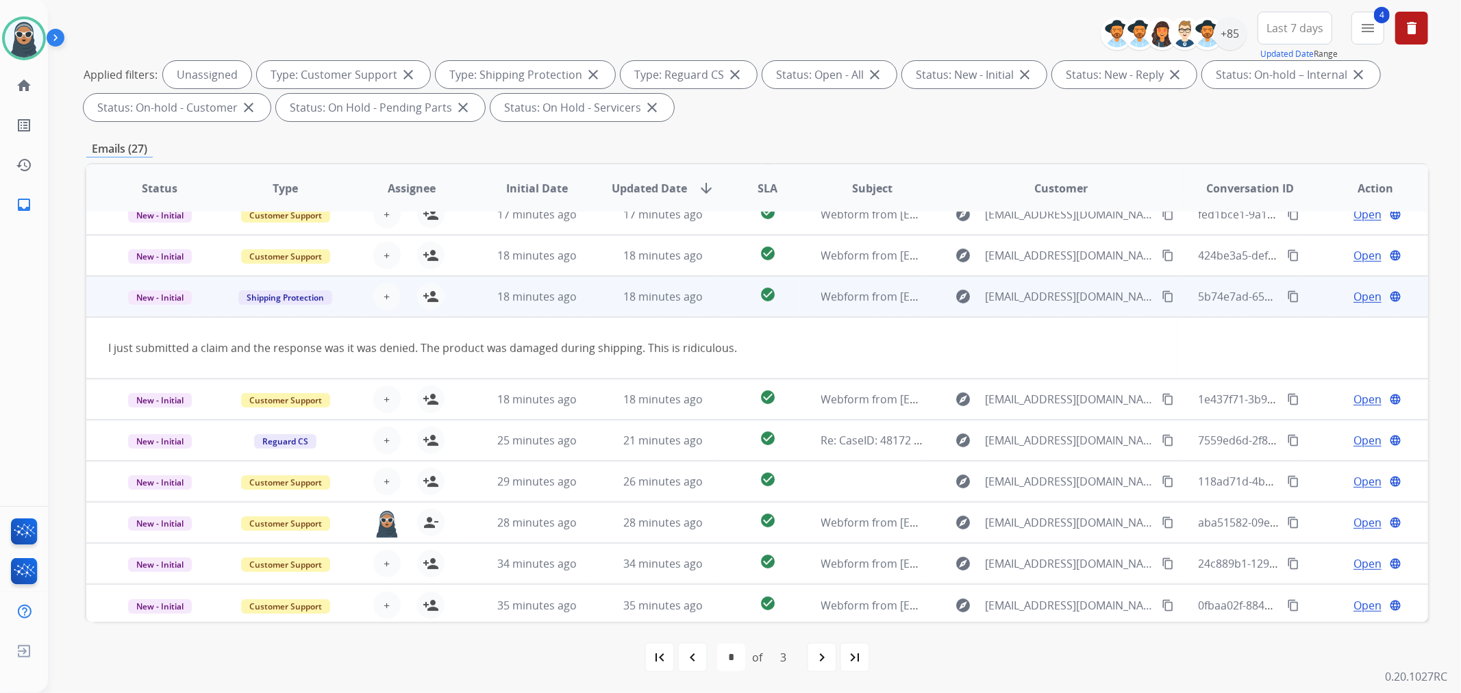
scroll to position [62, 0]
click at [433, 291] on mat-icon "person_add" at bounding box center [431, 294] width 16 height 16
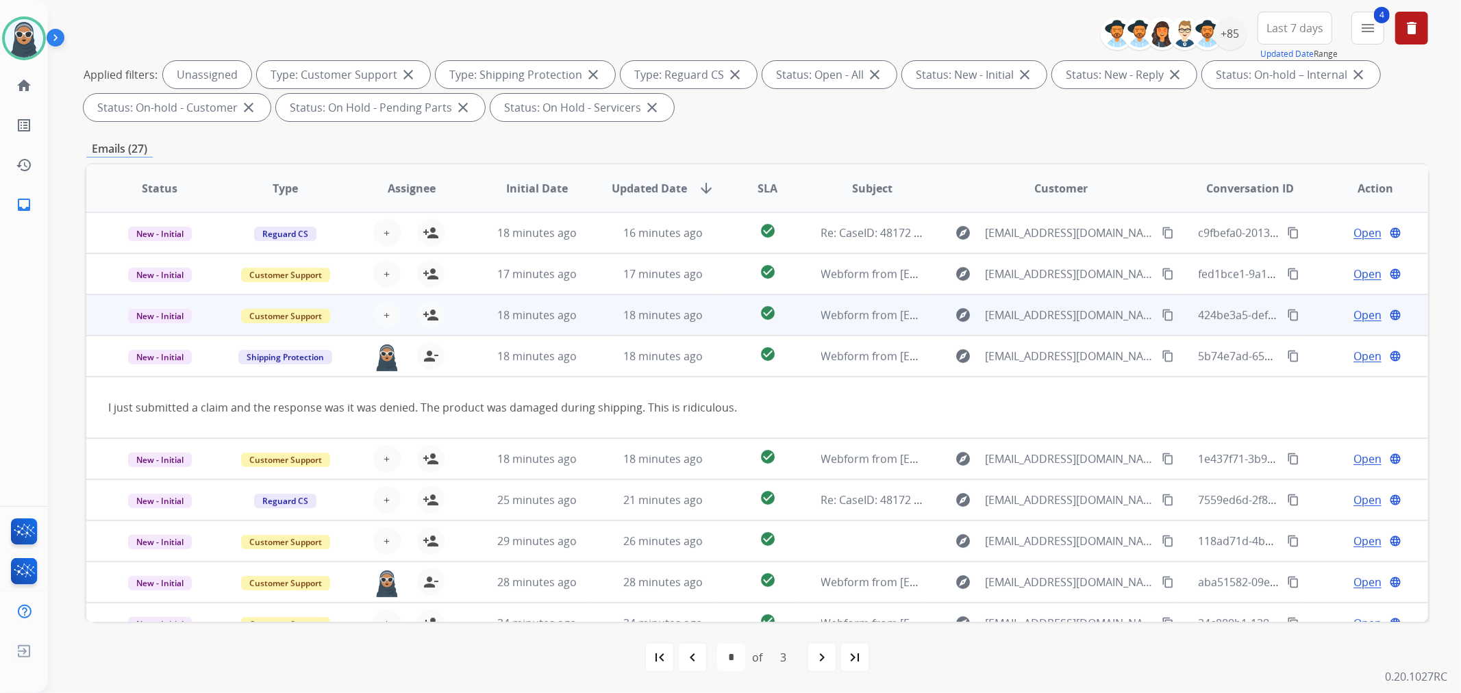
click at [549, 315] on span "18 minutes ago" at bounding box center [536, 315] width 79 height 15
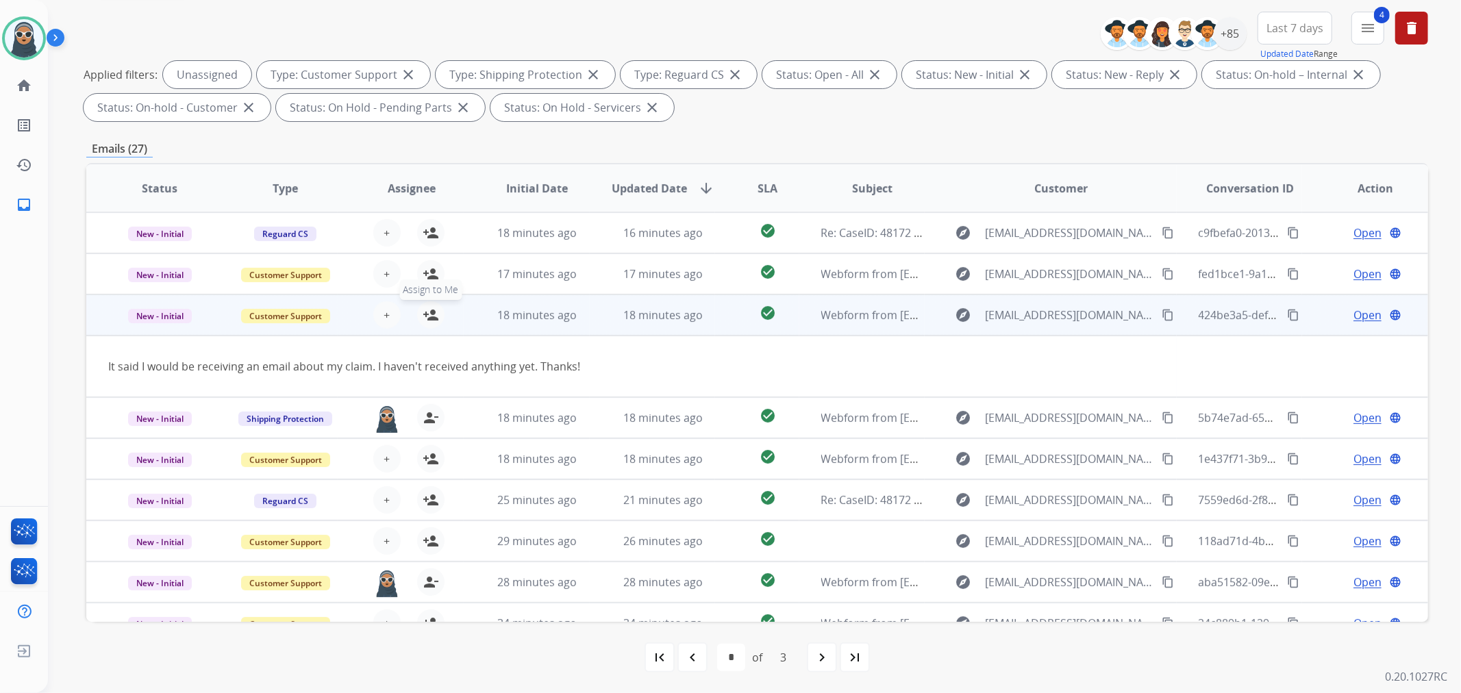
click at [430, 313] on mat-icon "person_add" at bounding box center [431, 315] width 16 height 16
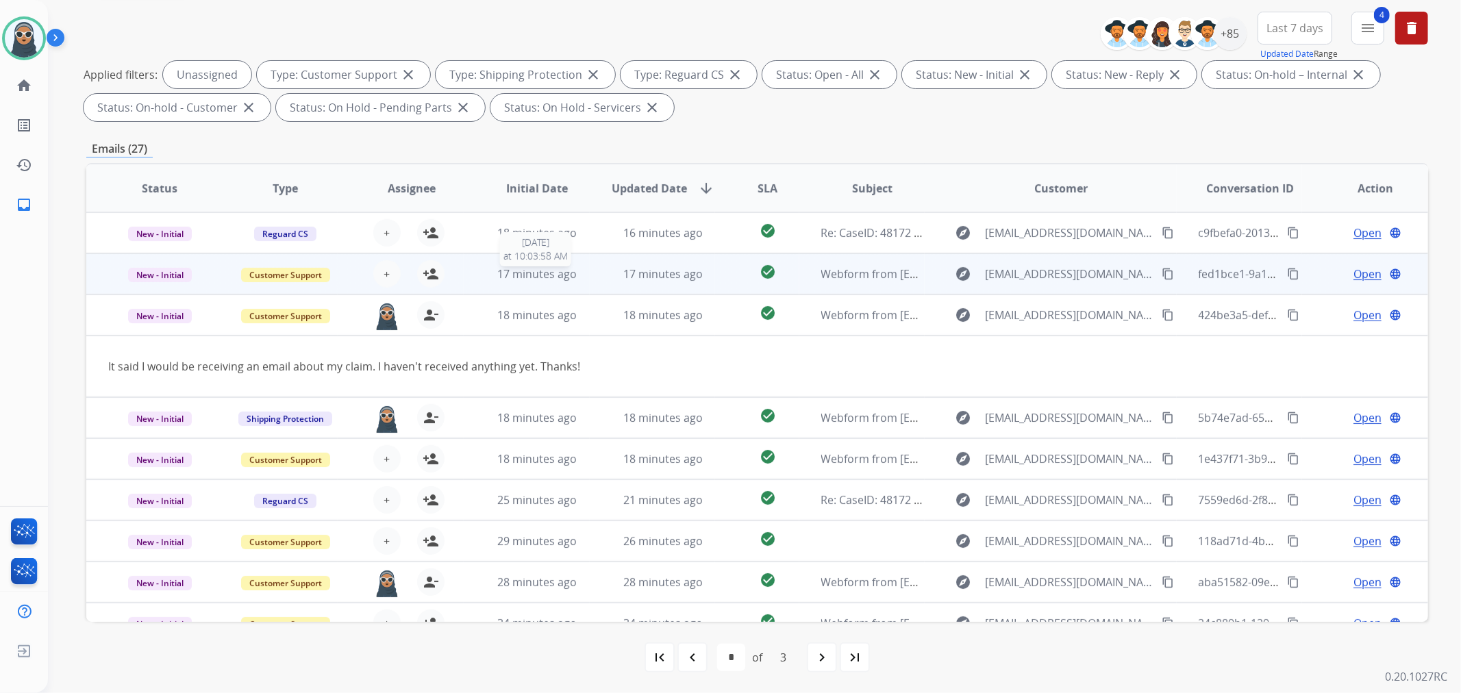
click at [551, 260] on td "17 minutes ago [DATE] 10:03:58 AM" at bounding box center [527, 273] width 126 height 41
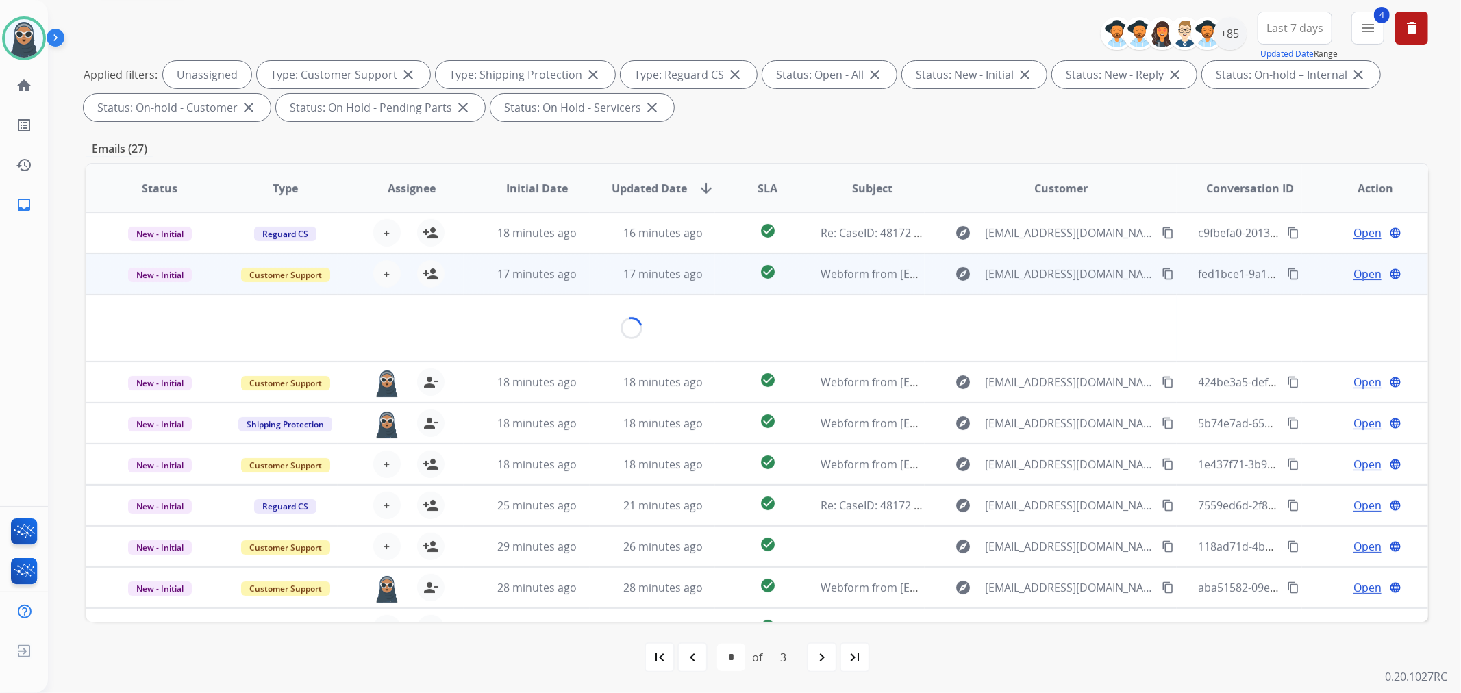
scroll to position [41, 0]
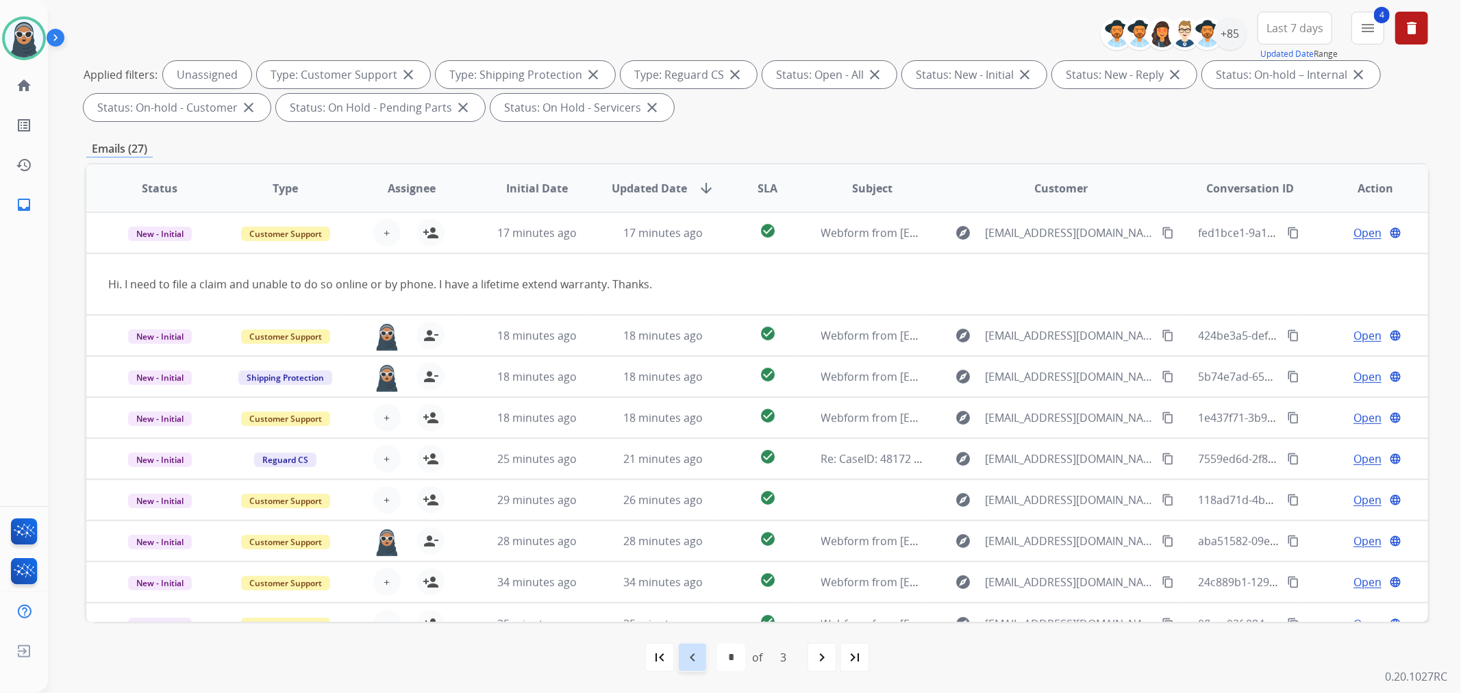
click at [695, 665] on mat-icon "navigate_before" at bounding box center [692, 657] width 16 height 16
select select "*"
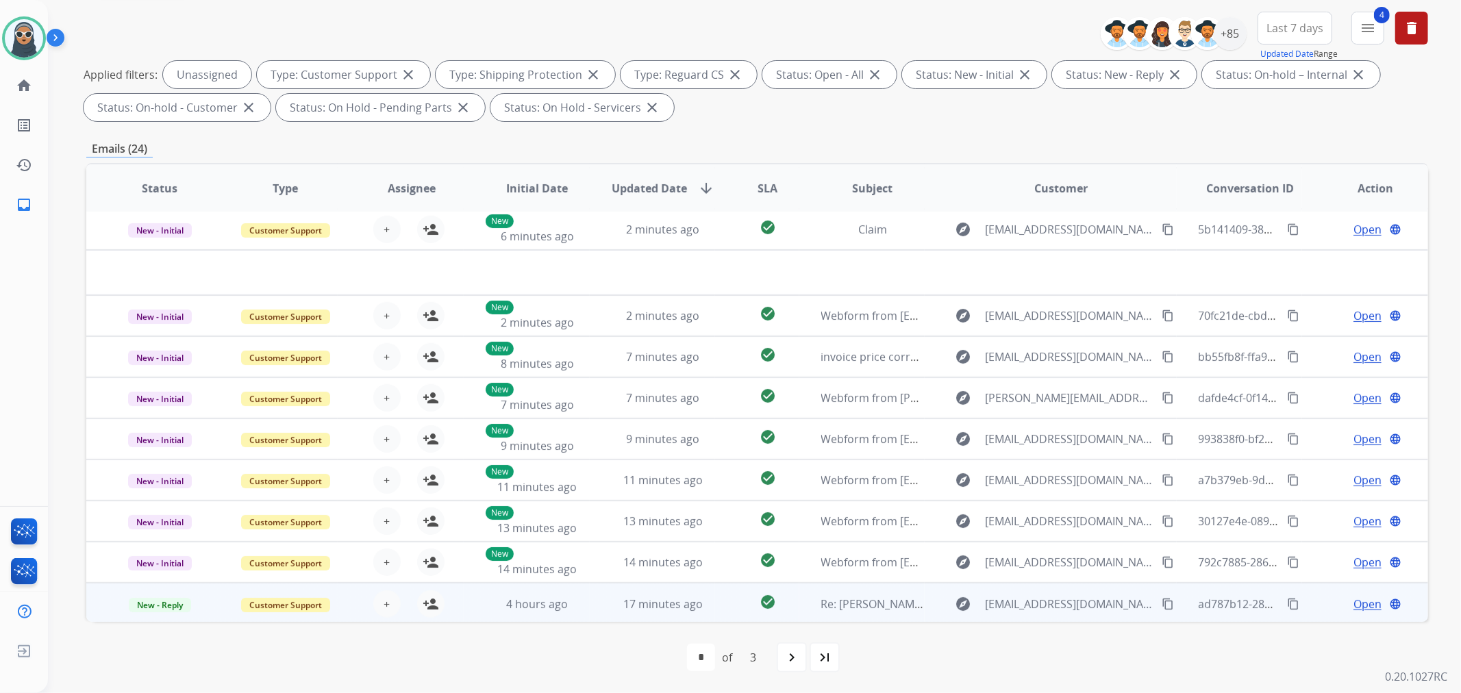
scroll to position [45, 0]
click at [596, 605] on td "17 minutes ago" at bounding box center [653, 602] width 126 height 41
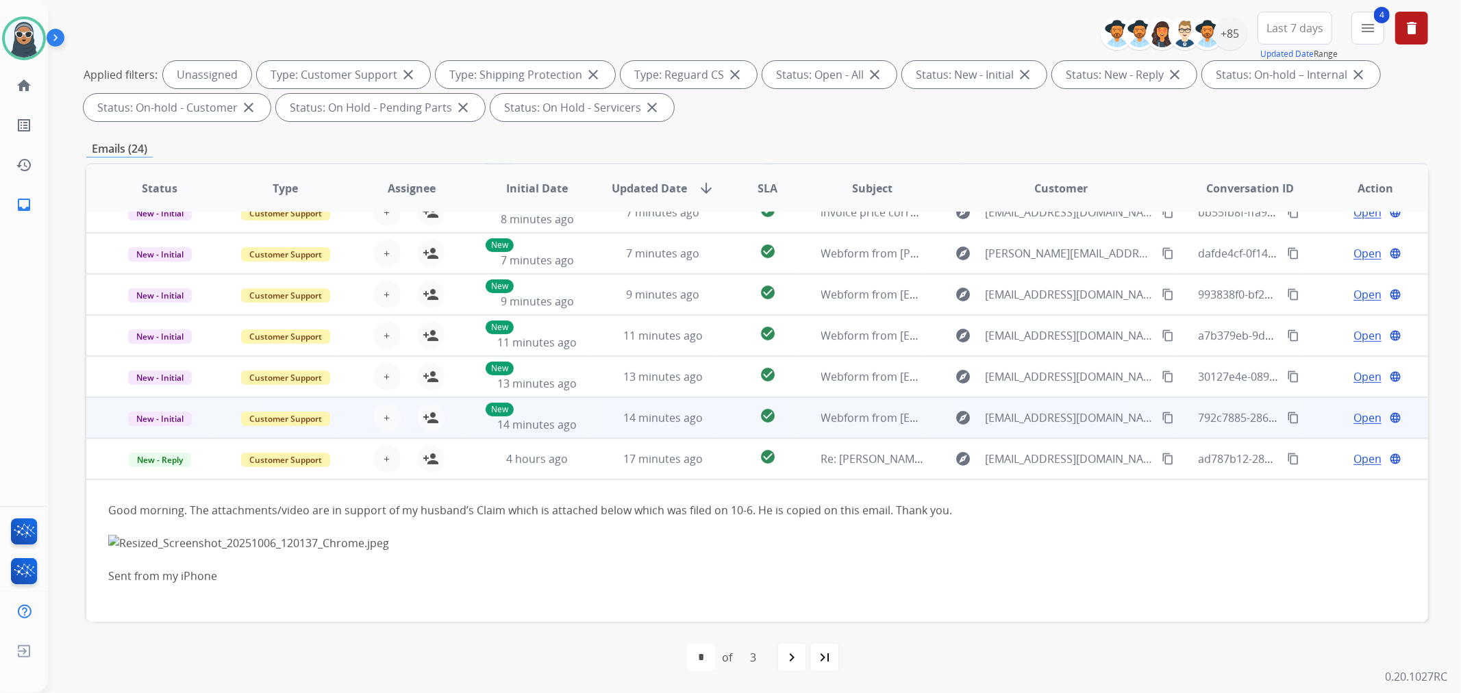
click at [590, 412] on td "14 minutes ago" at bounding box center [653, 417] width 126 height 41
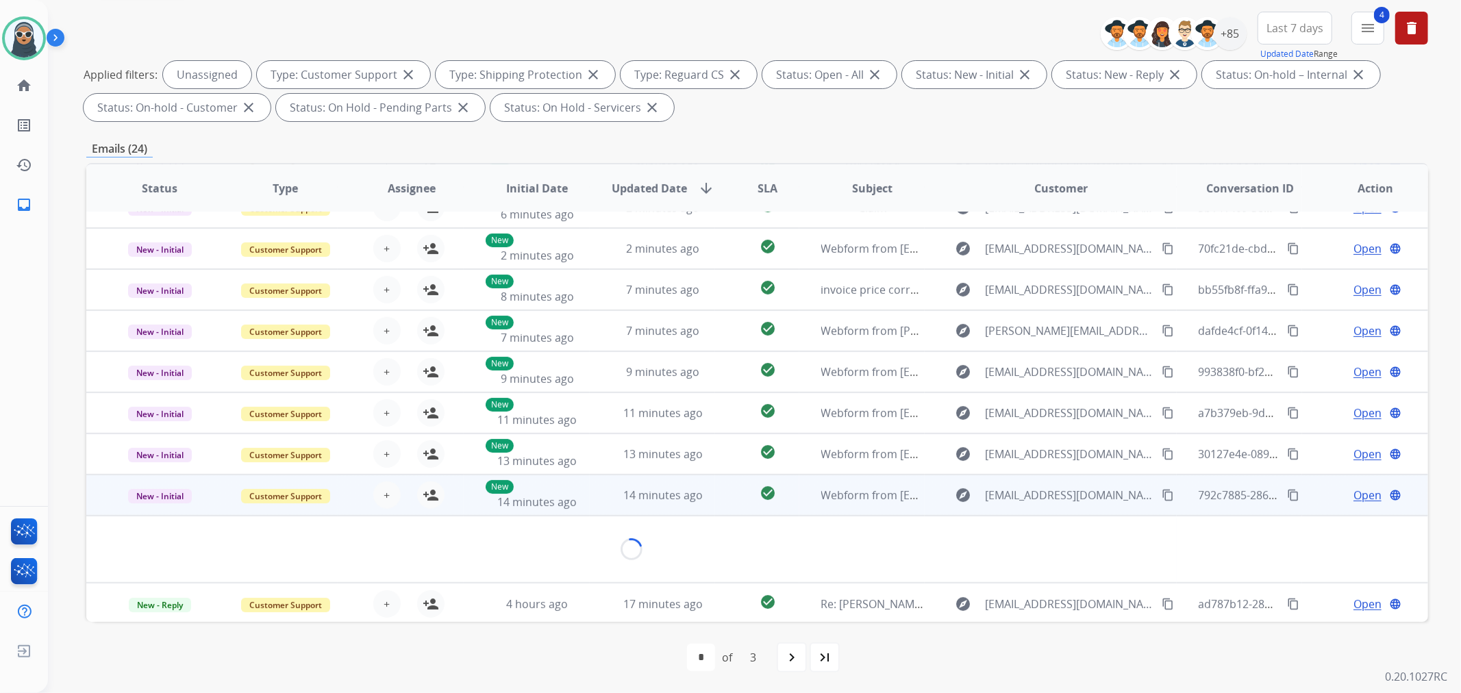
scroll to position [62, 0]
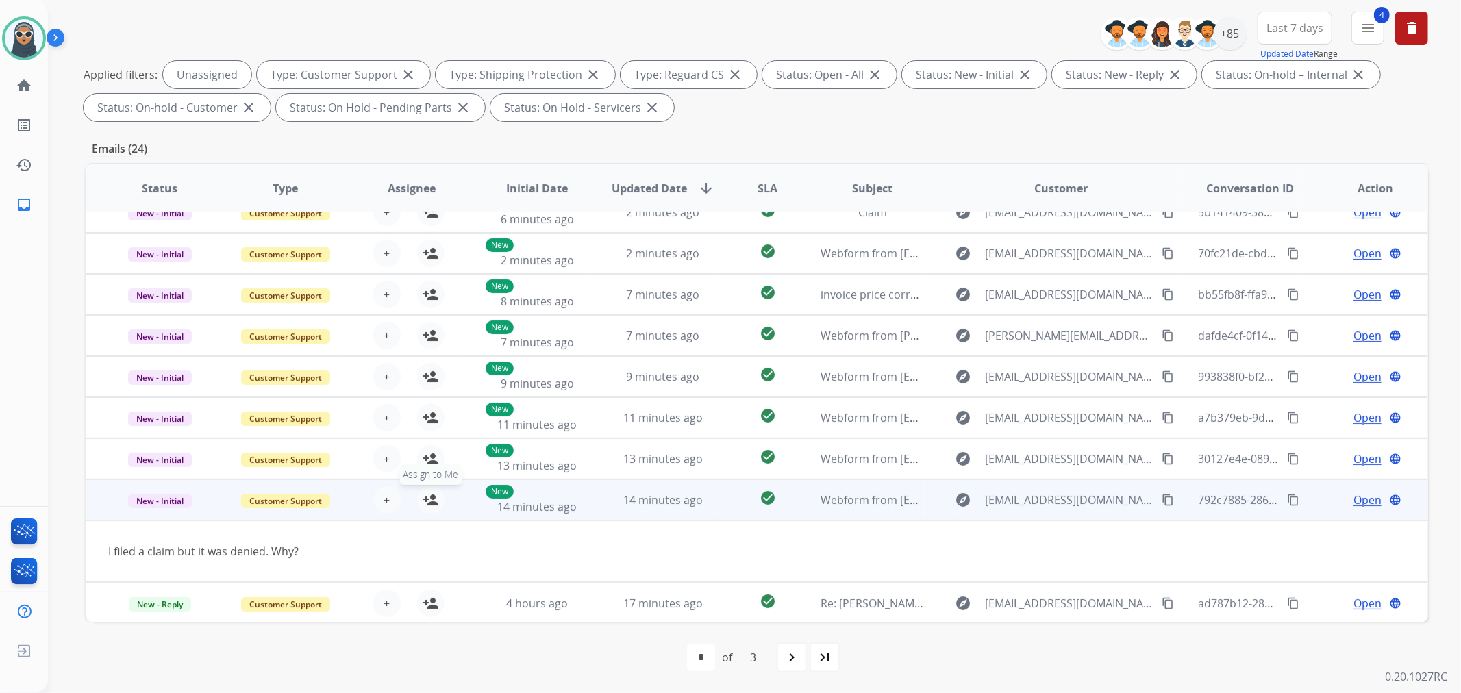
click at [427, 502] on mat-icon "person_add" at bounding box center [431, 500] width 16 height 16
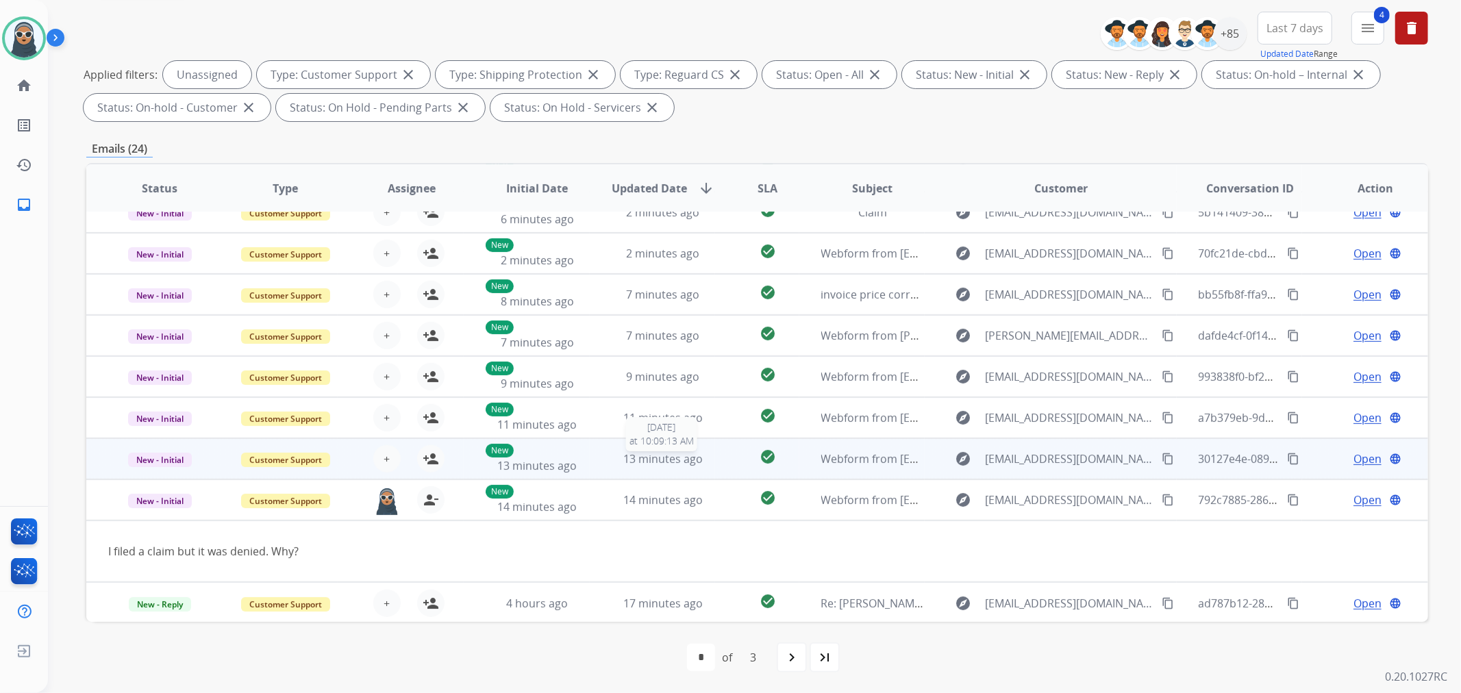
click at [612, 452] on div "13 minutes ago" at bounding box center [663, 459] width 103 height 16
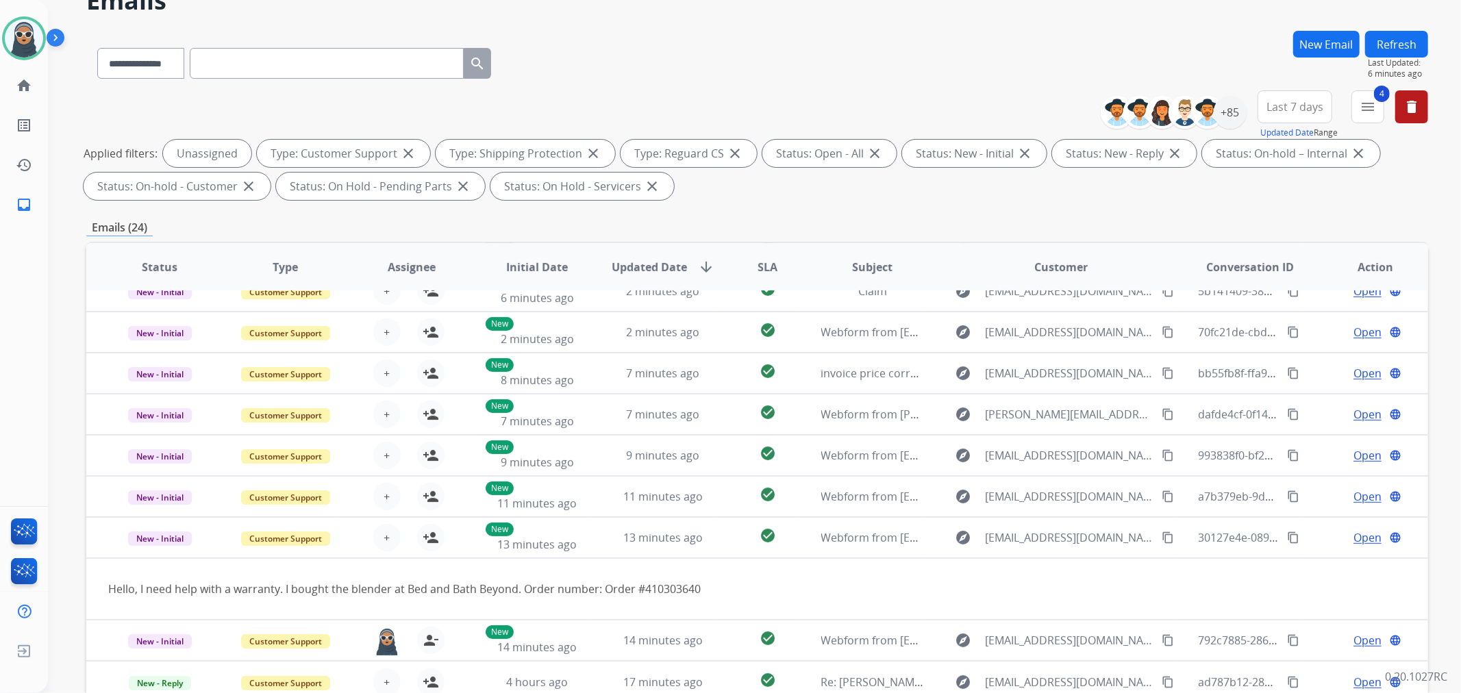
scroll to position [0, 0]
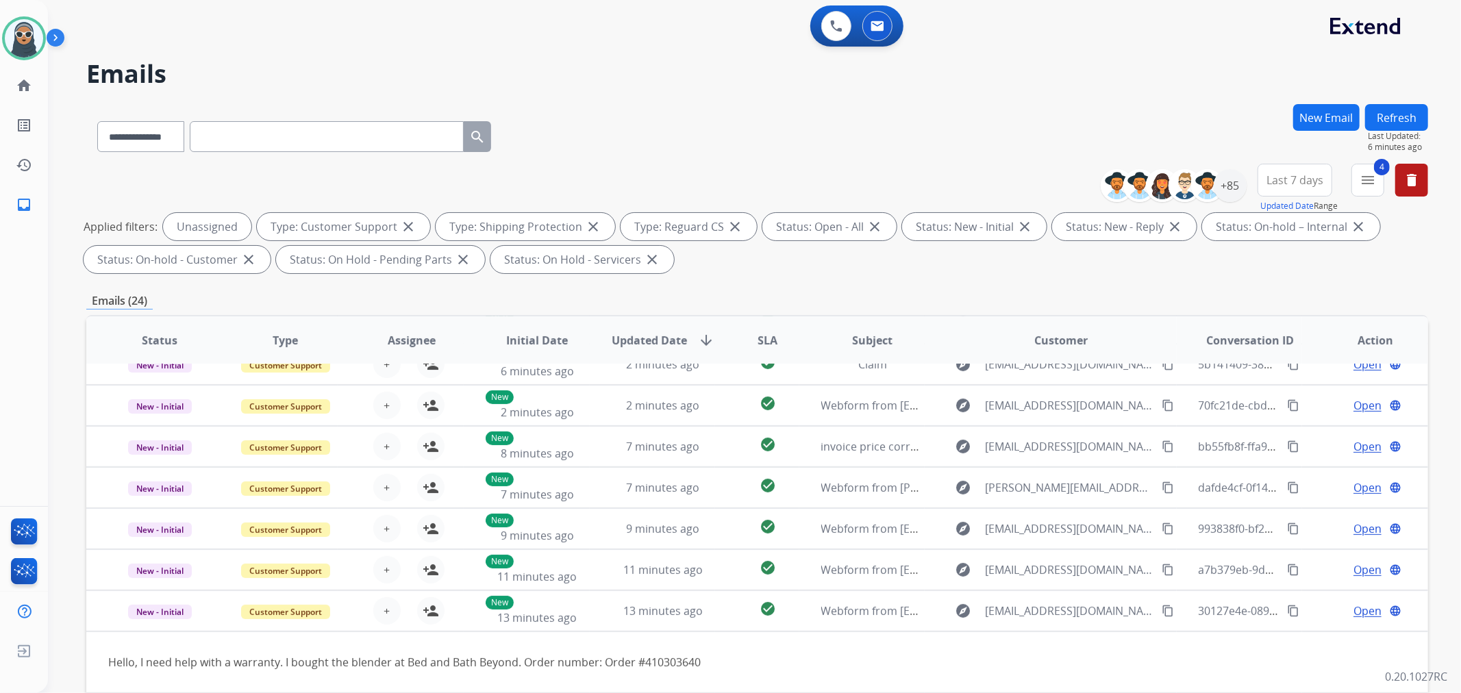
click at [1391, 117] on button "Refresh" at bounding box center [1396, 117] width 63 height 27
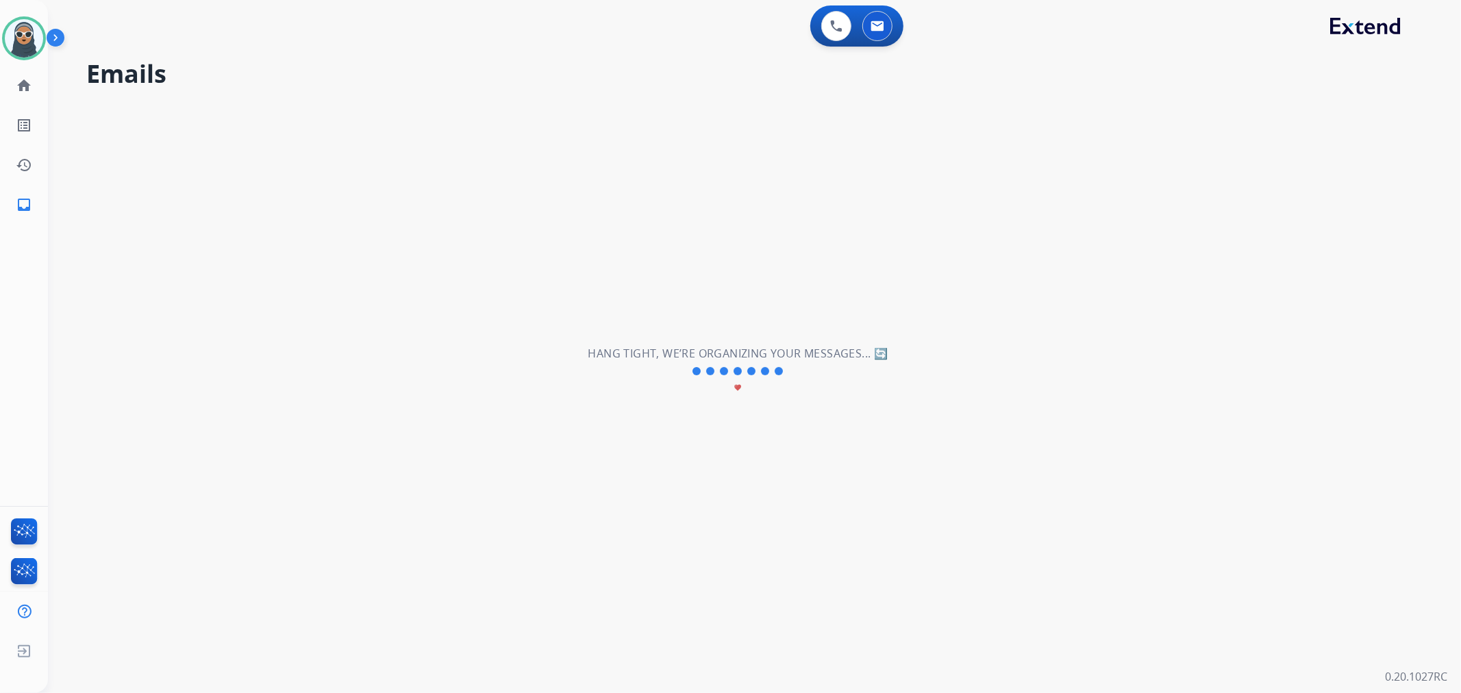
scroll to position [45, 0]
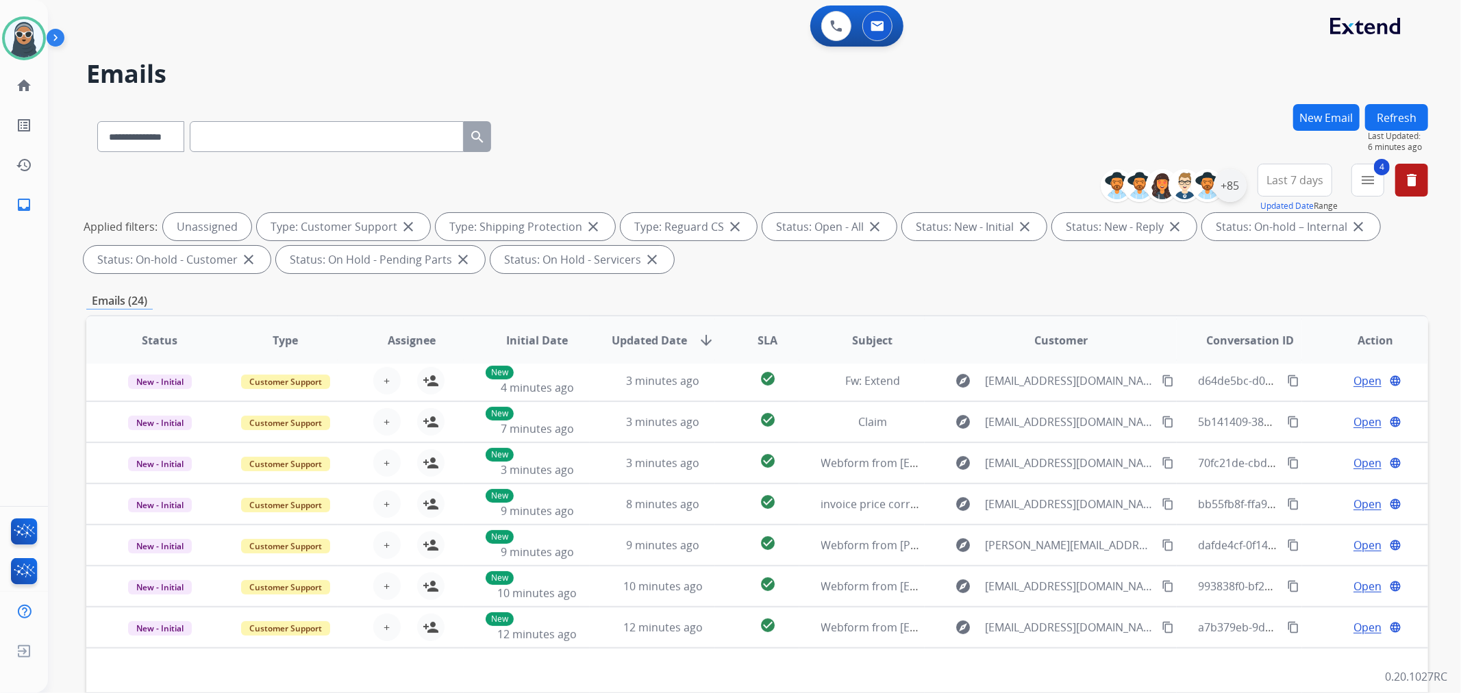
click at [1239, 187] on div "+85" at bounding box center [1230, 185] width 33 height 33
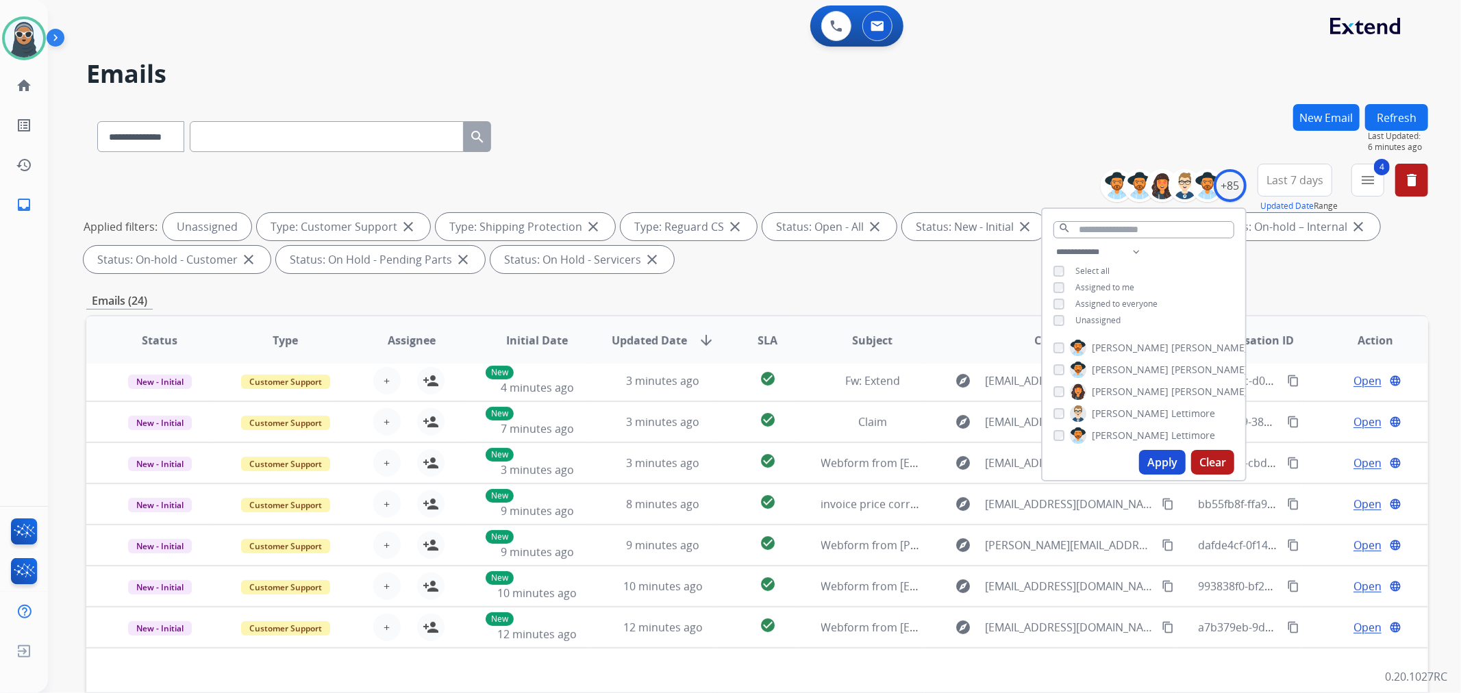
click at [1091, 317] on span "Unassigned" at bounding box center [1098, 320] width 45 height 12
click at [1100, 284] on span "Assigned to me" at bounding box center [1105, 288] width 59 height 12
click at [1152, 456] on button "Apply" at bounding box center [1162, 462] width 47 height 25
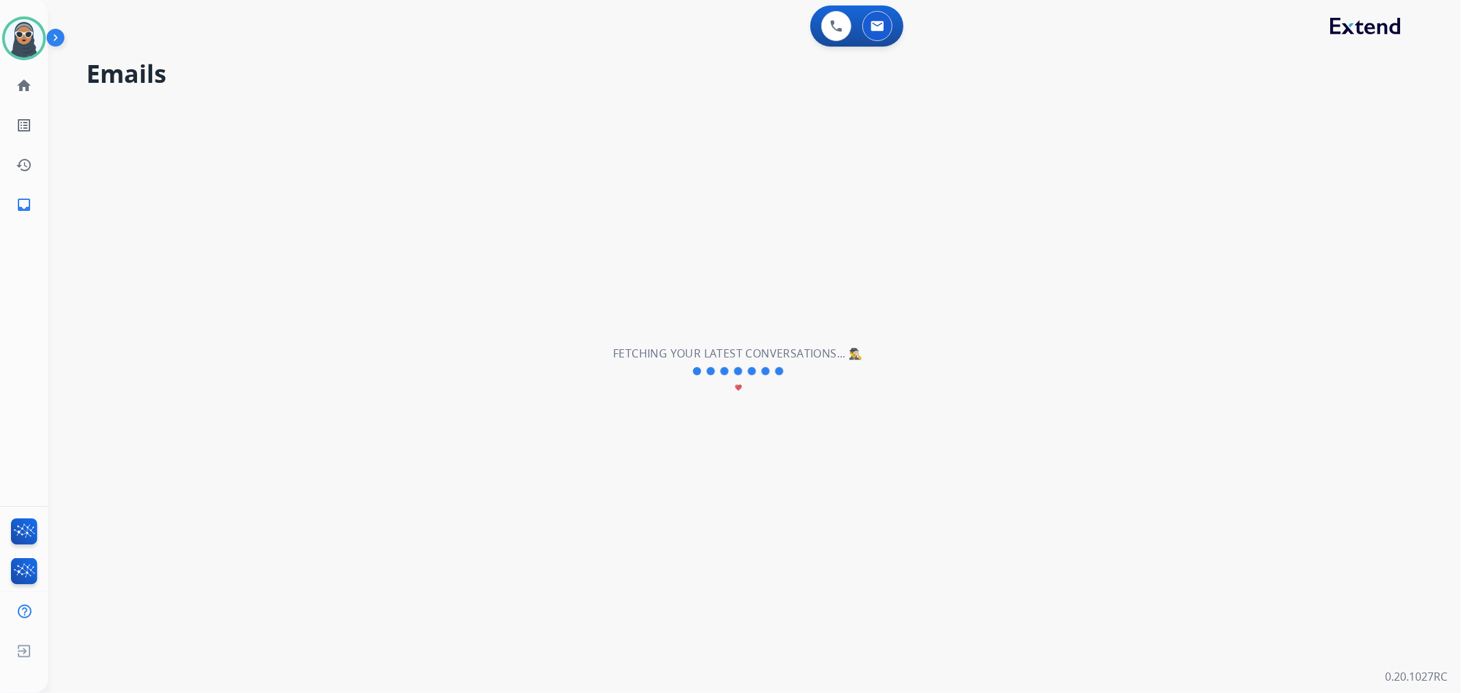
scroll to position [0, 0]
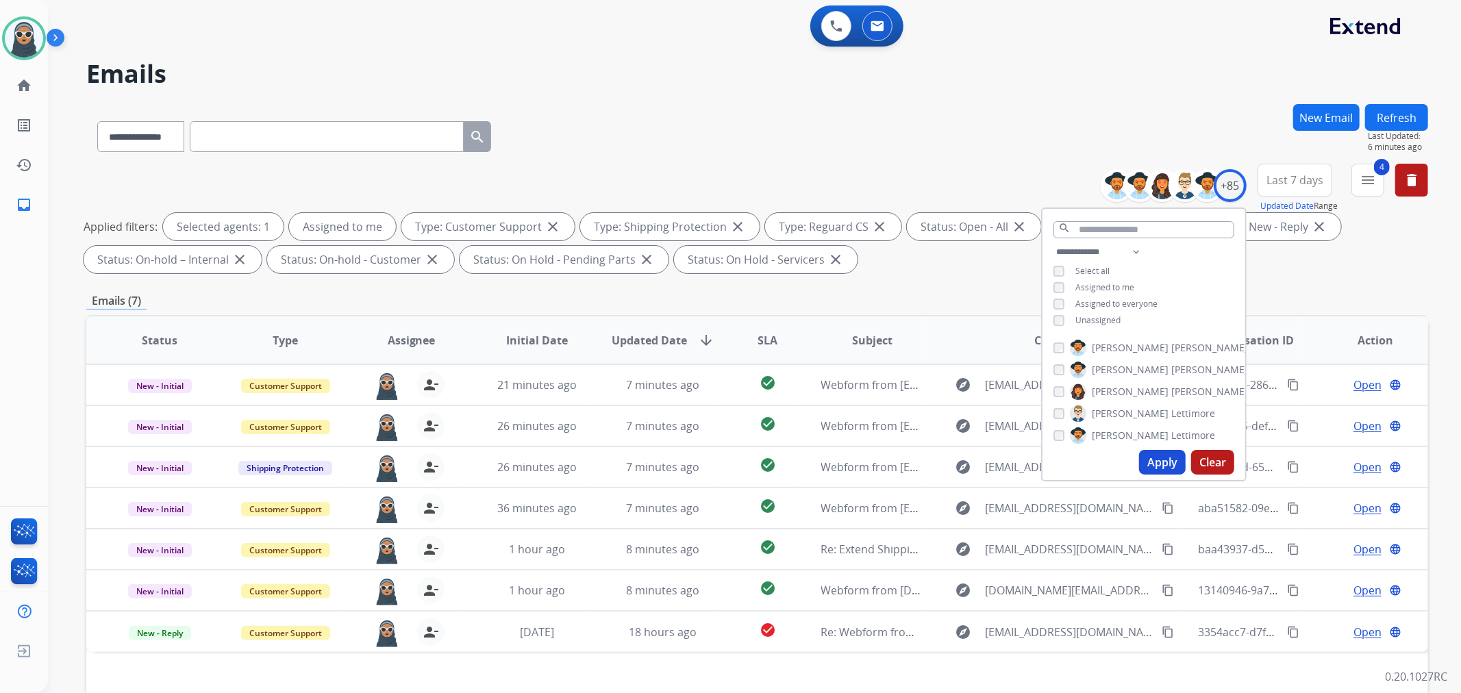
click at [1412, 118] on button "Refresh" at bounding box center [1396, 117] width 63 height 27
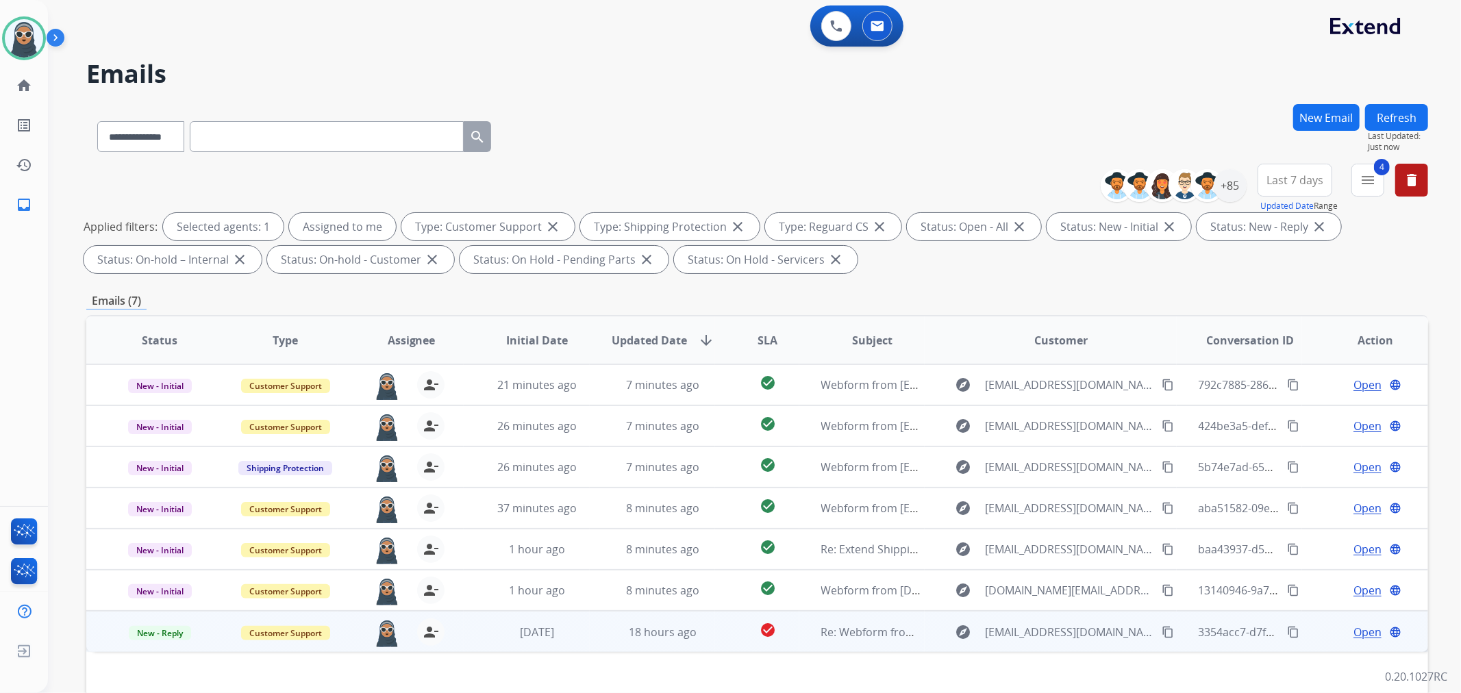
click at [1354, 625] on span "Open" at bounding box center [1368, 632] width 28 height 16
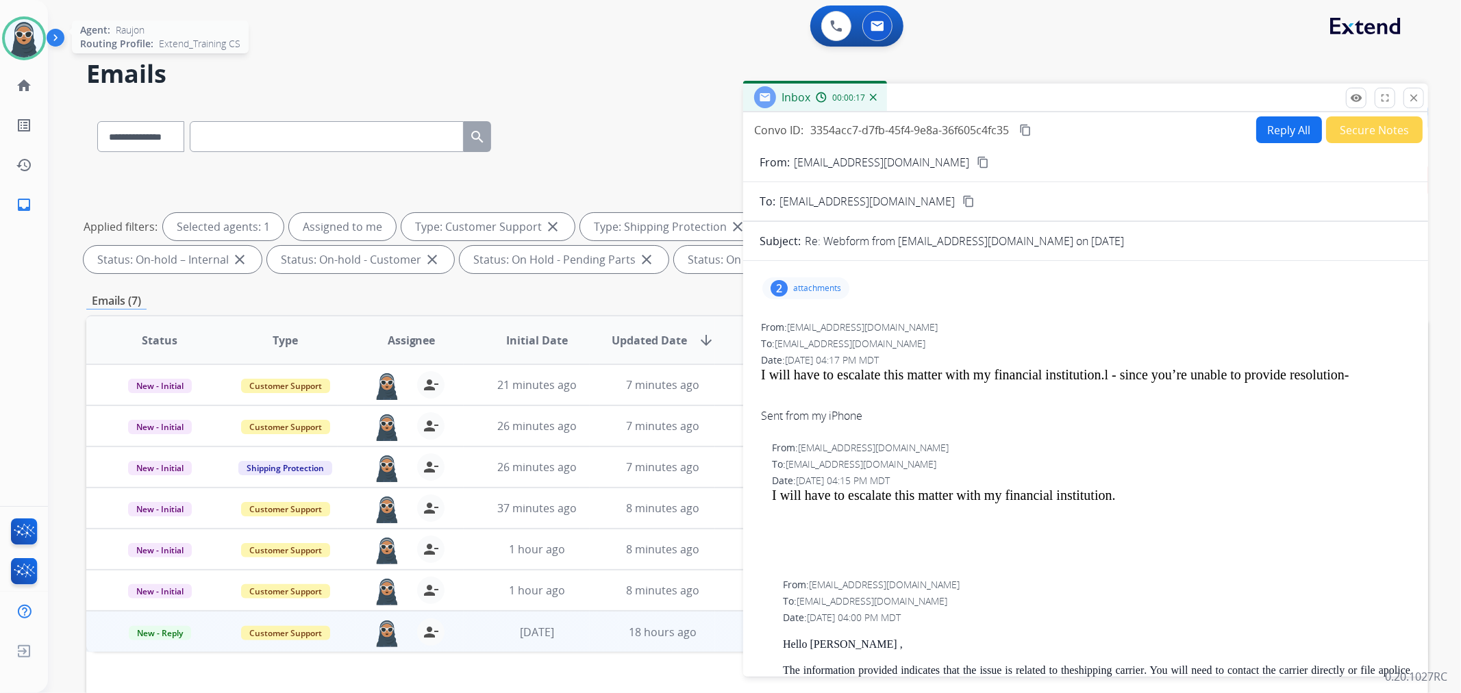
click at [10, 45] on img at bounding box center [24, 38] width 38 height 38
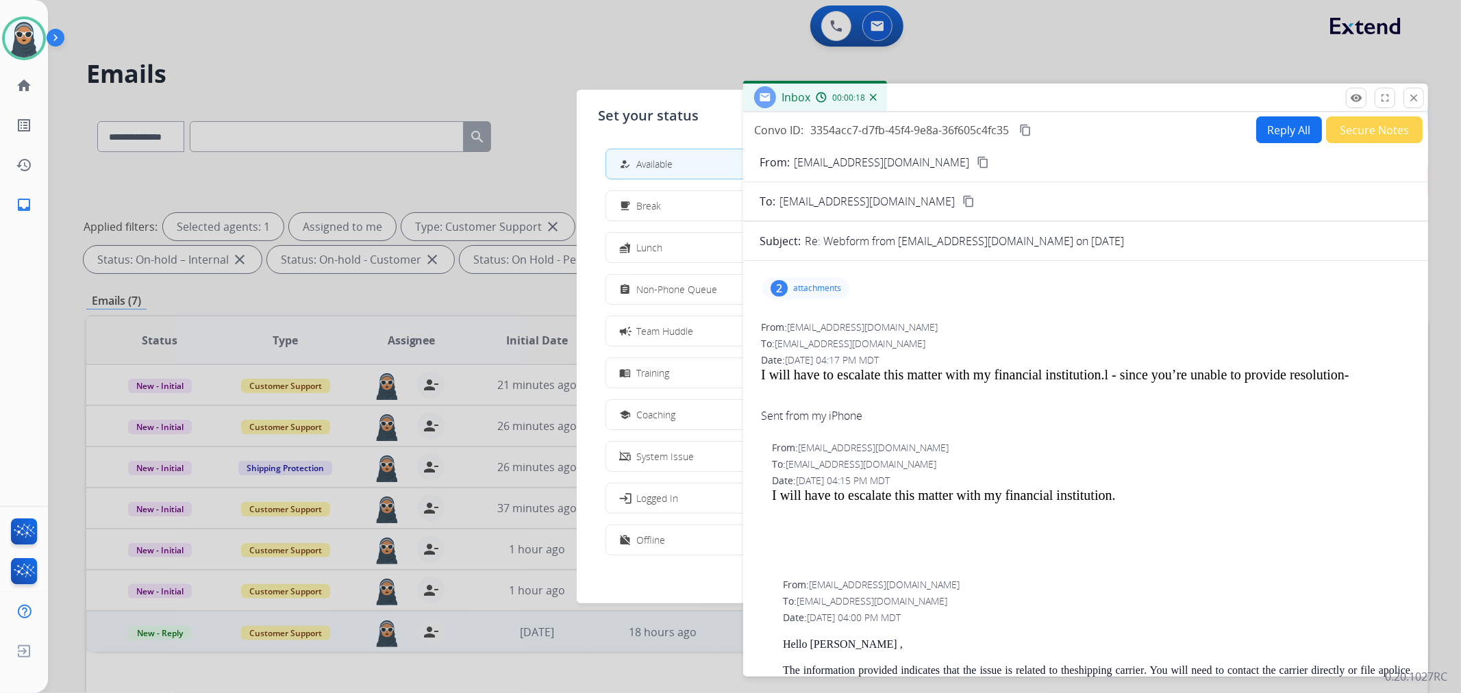
drag, startPoint x: 713, startPoint y: 310, endPoint x: 722, endPoint y: 293, distance: 19.9
click at [713, 310] on div "how_to_reg Available free_breakfast Break fastfood Lunch assignment Non-Phone Q…" at bounding box center [731, 354] width 264 height 432
click at [722, 293] on button "assignment Non-Phone Queue" at bounding box center [730, 289] width 249 height 29
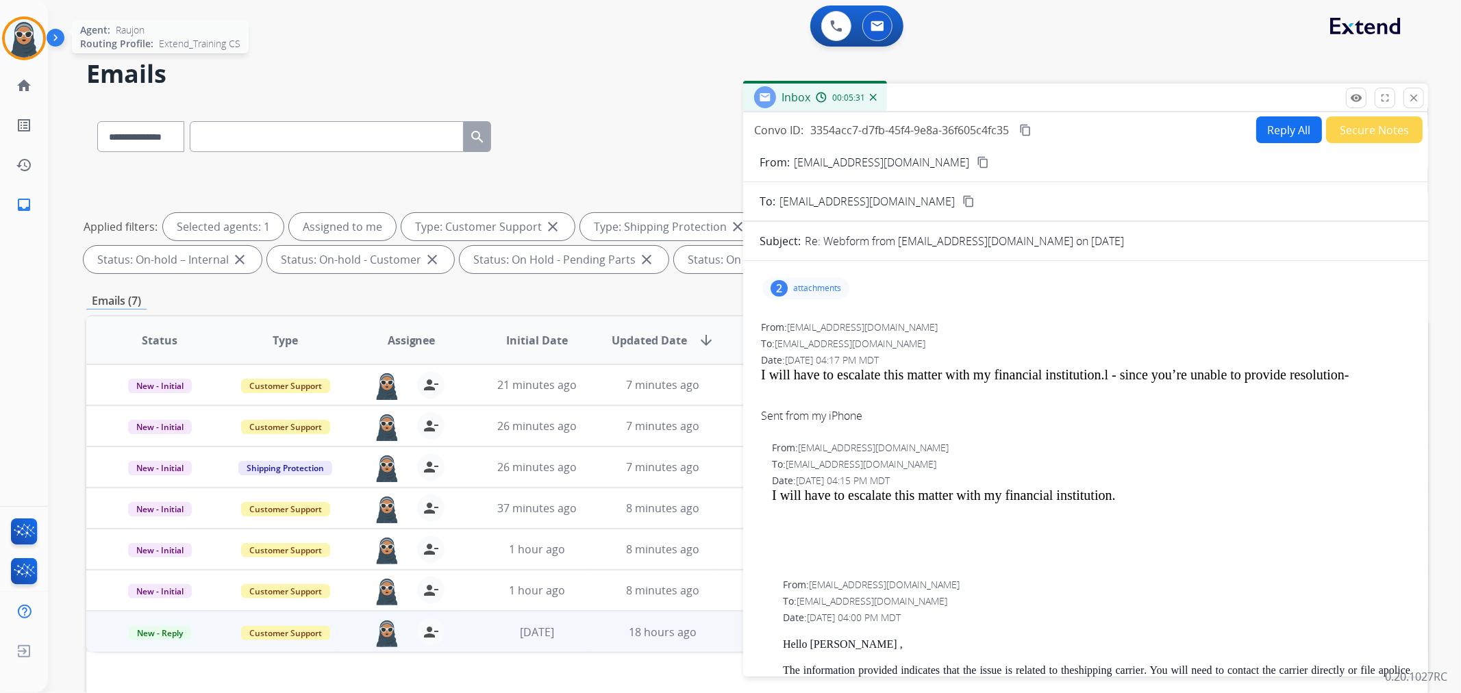
click at [24, 33] on img at bounding box center [24, 38] width 38 height 38
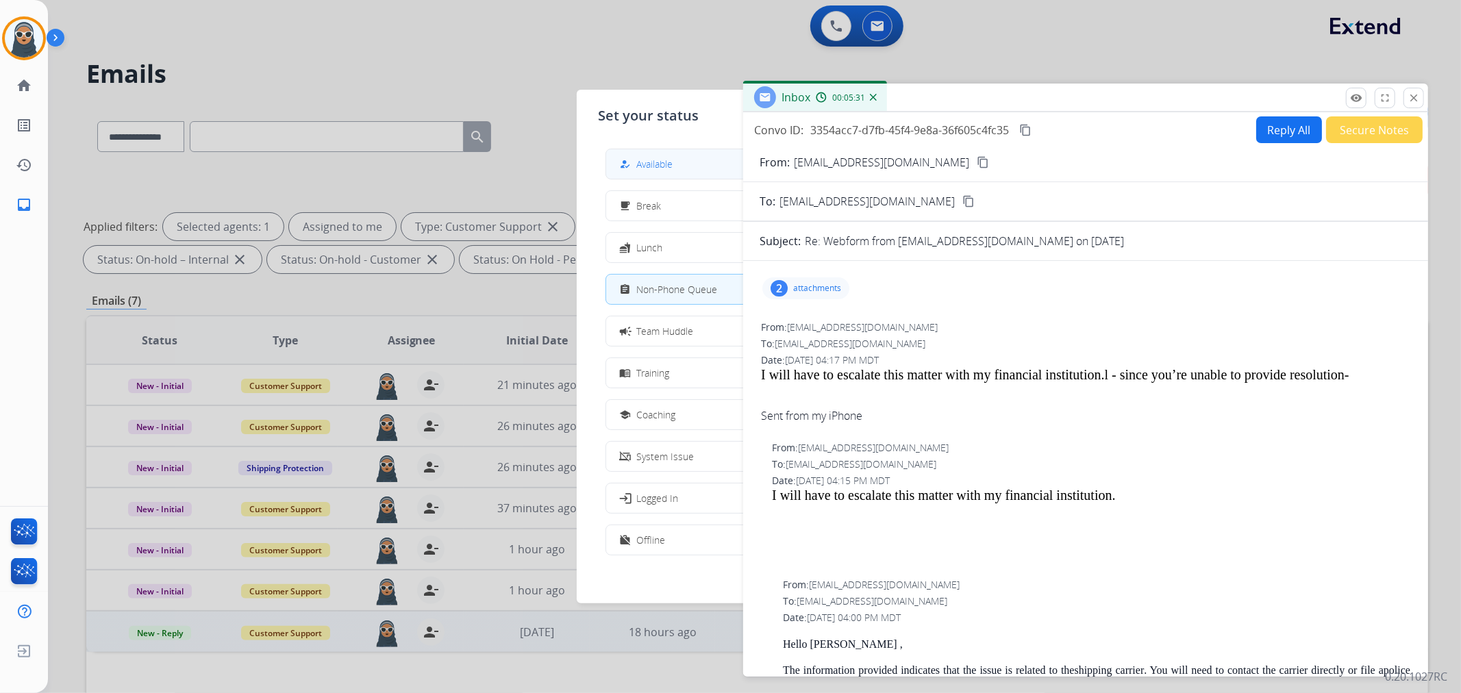
click at [687, 168] on button "how_to_reg Available" at bounding box center [730, 163] width 249 height 29
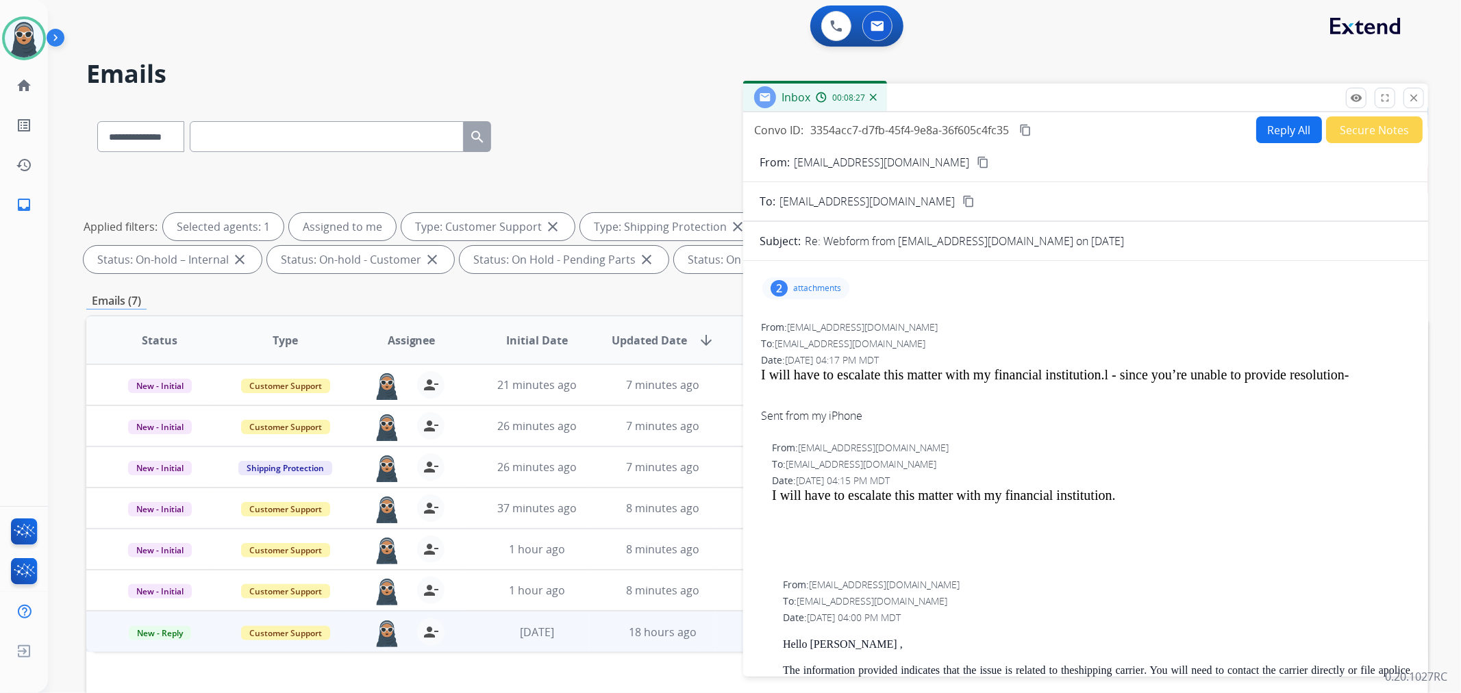
drag, startPoint x: 290, startPoint y: 91, endPoint x: 113, endPoint y: 53, distance: 181.5
click at [290, 91] on div "**********" at bounding box center [738, 395] width 1380 height 693
click at [41, 48] on div at bounding box center [24, 38] width 44 height 44
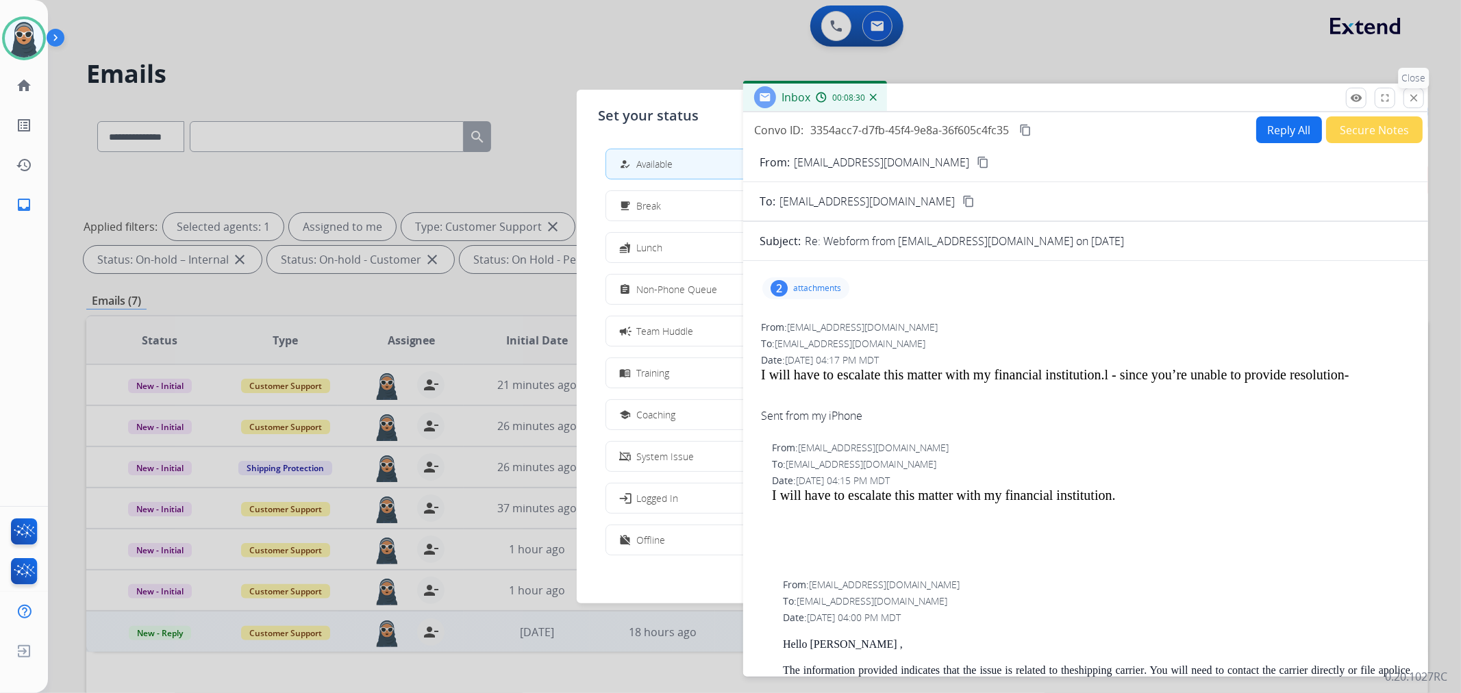
click at [1416, 97] on mat-icon "close" at bounding box center [1414, 98] width 12 height 12
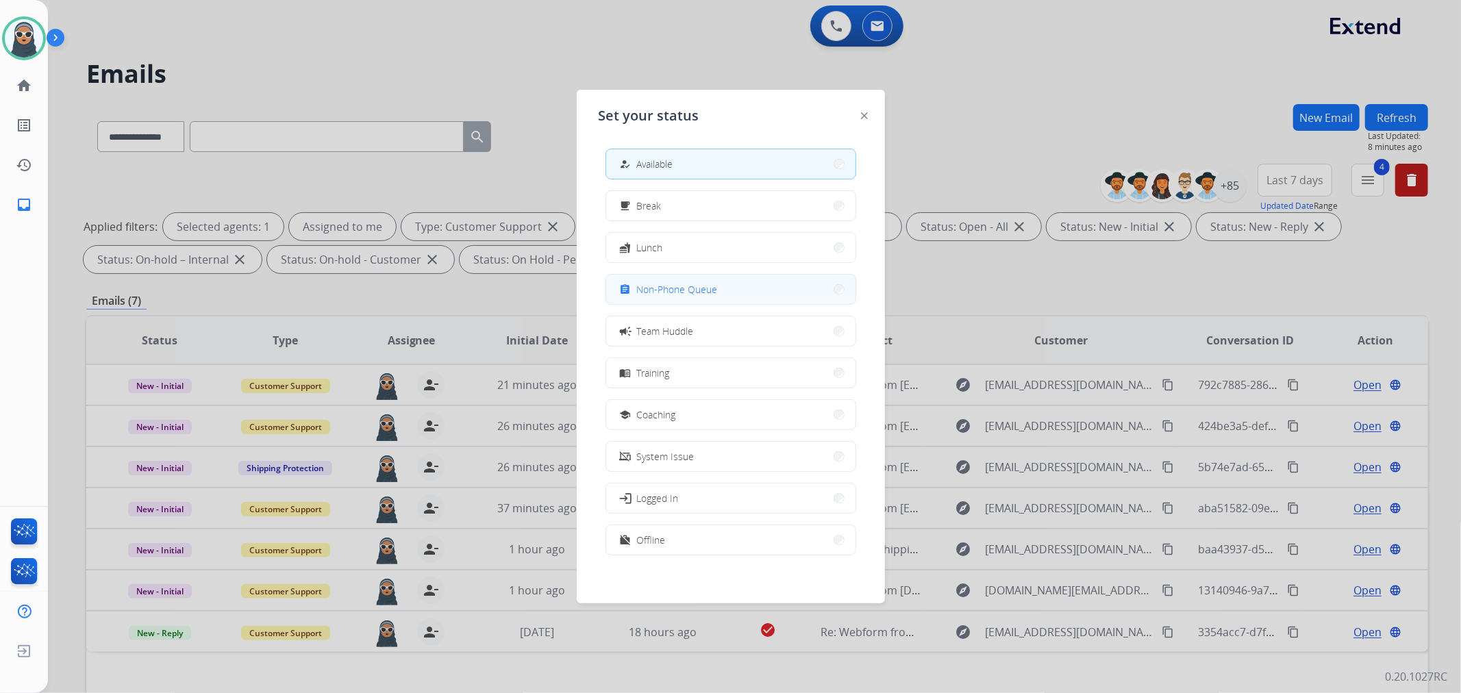
click at [743, 291] on button "assignment Non-Phone Queue" at bounding box center [730, 289] width 249 height 29
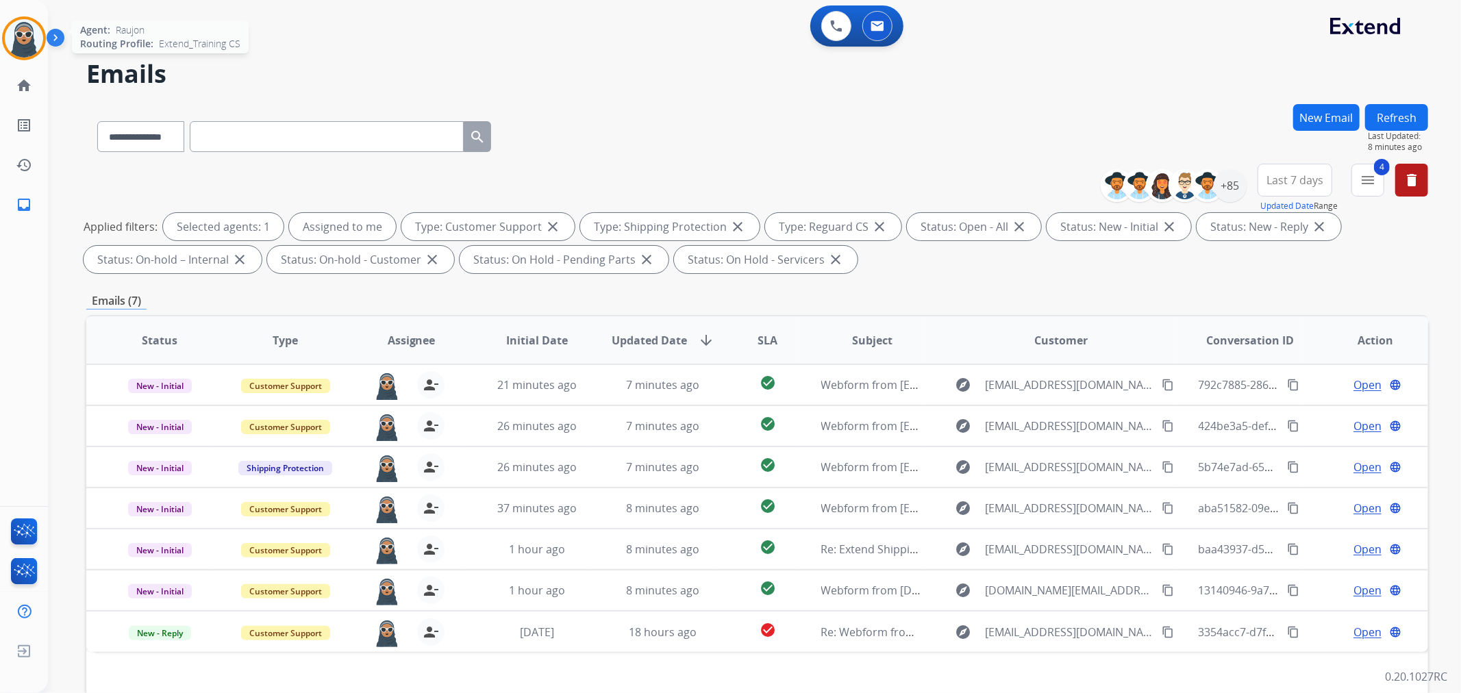
click at [5, 34] on img at bounding box center [24, 38] width 38 height 38
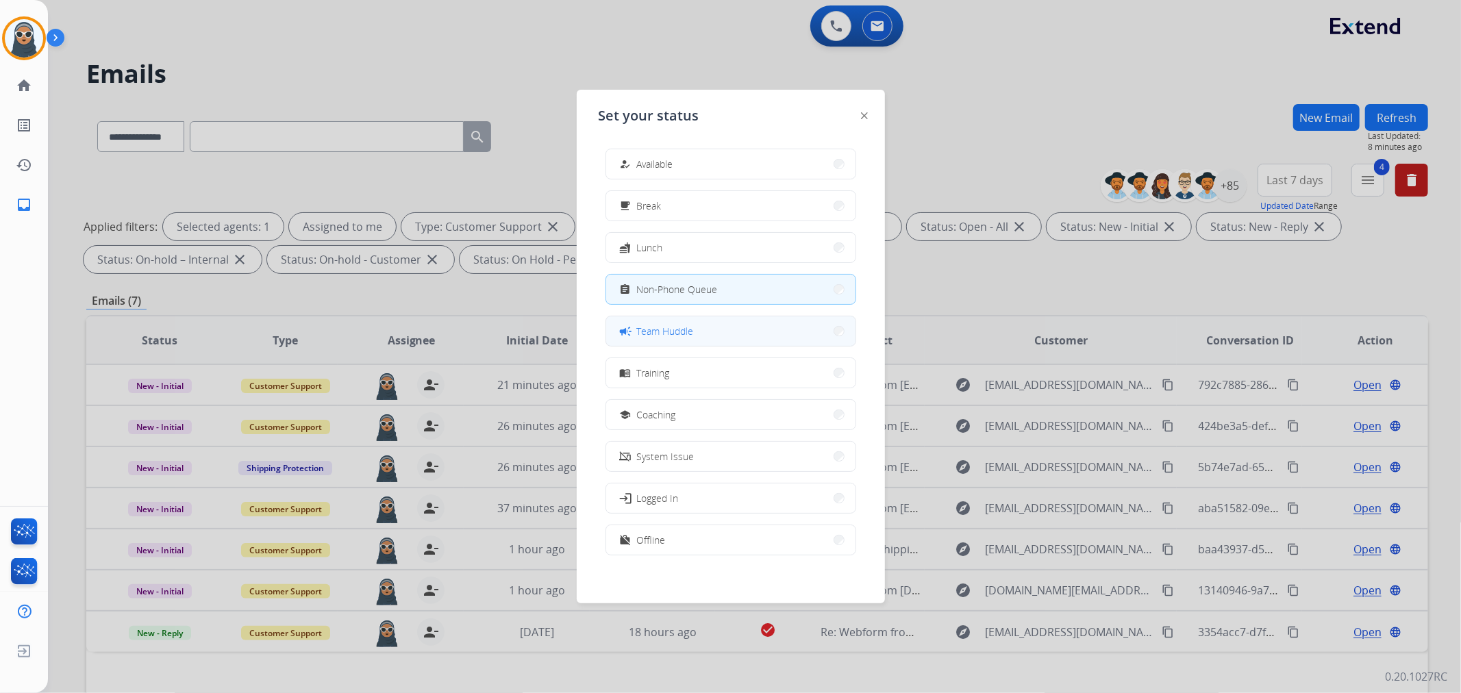
click at [765, 325] on button "campaign Team Huddle" at bounding box center [730, 331] width 249 height 29
